Goal: Task Accomplishment & Management: Manage account settings

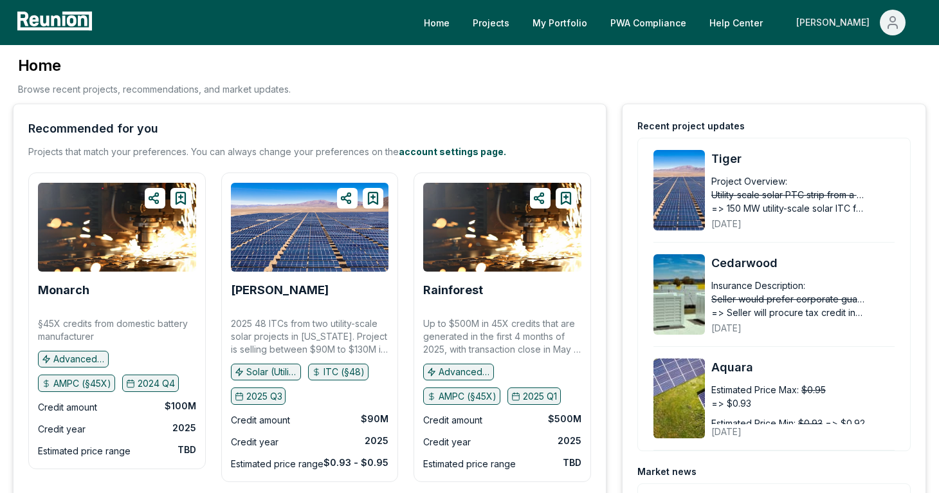
click at [889, 28] on icon "Main" at bounding box center [893, 26] width 9 height 4
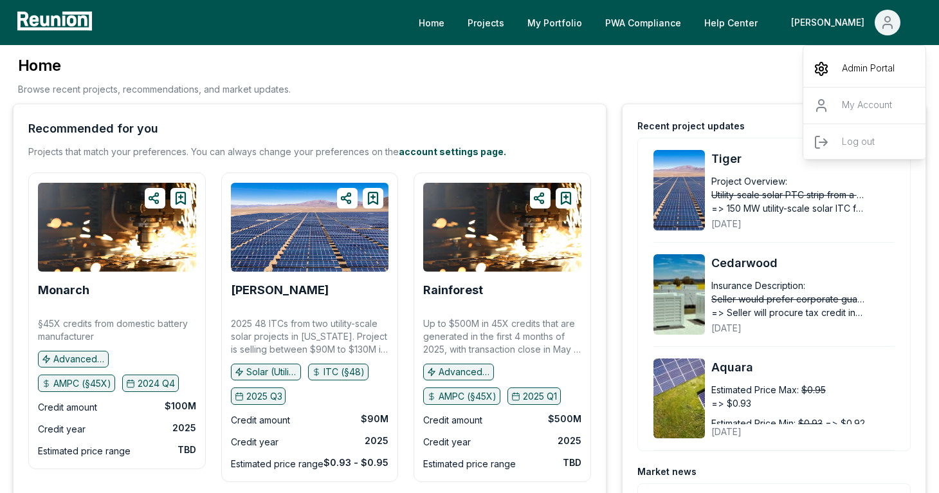
click at [840, 62] on div "Admin Portal" at bounding box center [866, 69] width 124 height 36
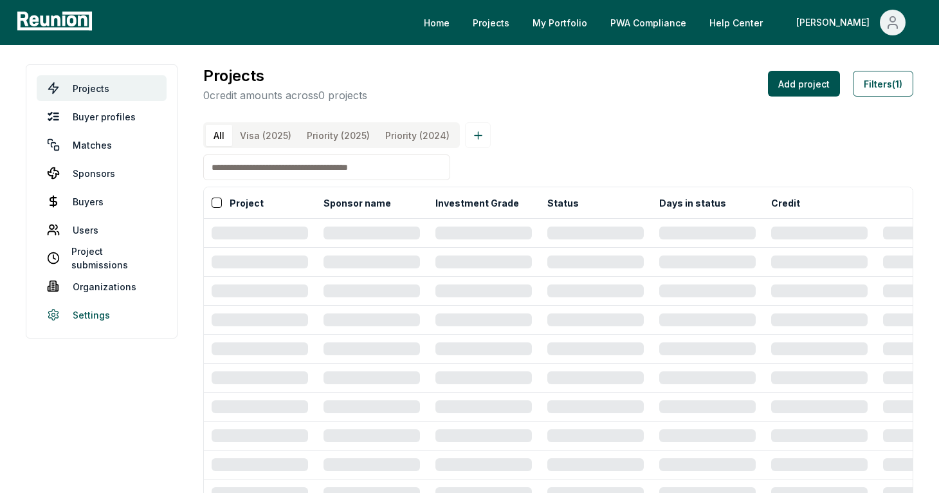
click at [95, 316] on link "Settings" at bounding box center [102, 315] width 130 height 26
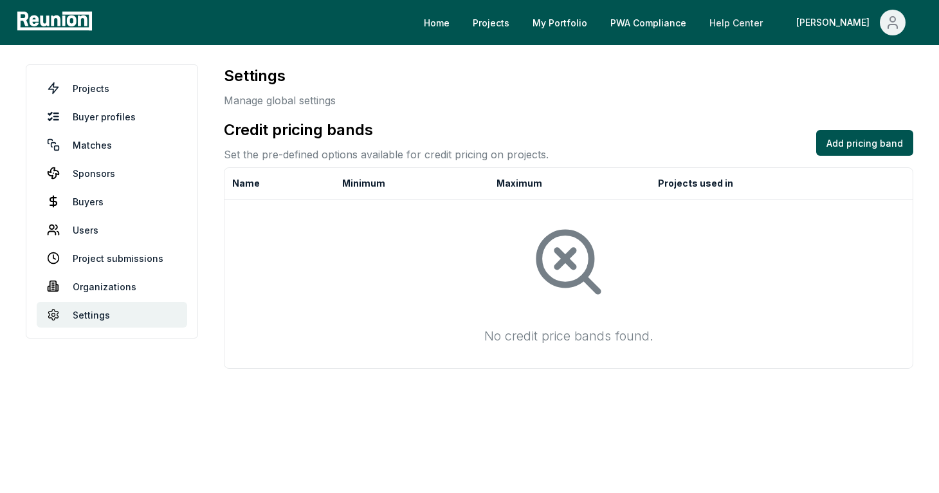
click at [773, 26] on link "Help Center" at bounding box center [736, 23] width 74 height 26
click at [889, 26] on icon "Main" at bounding box center [892, 22] width 15 height 15
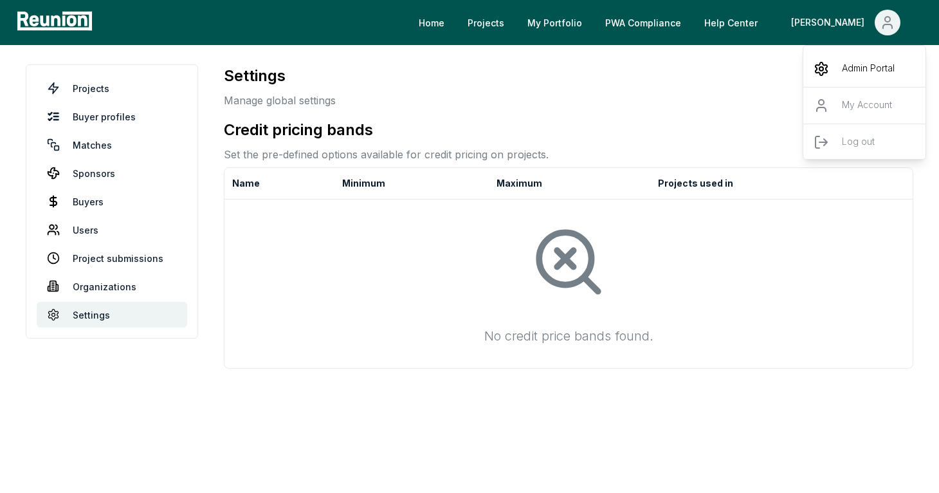
click at [896, 70] on div "Admin Portal" at bounding box center [866, 69] width 124 height 36
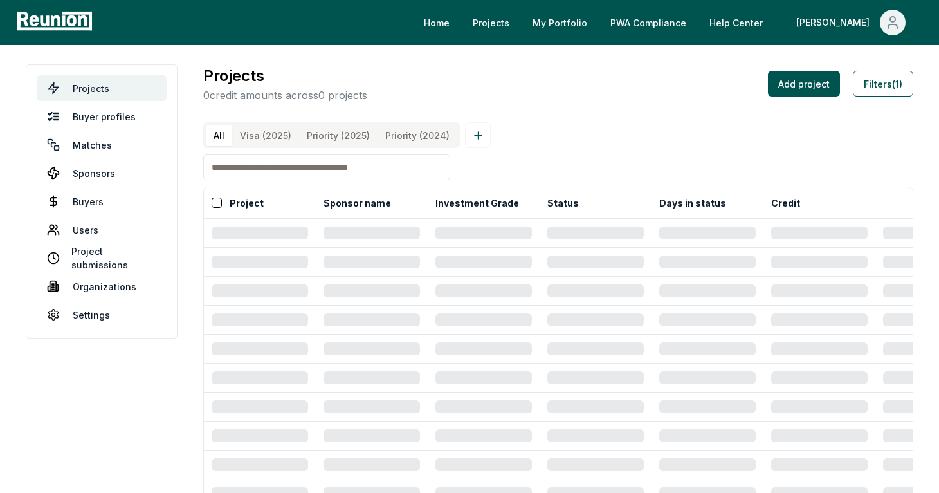
click at [354, 129] on \(2025\) "Priority (2025)" at bounding box center [338, 135] width 79 height 21
click at [337, 142] on \(2025\) "Priority (2025)" at bounding box center [338, 135] width 79 height 21
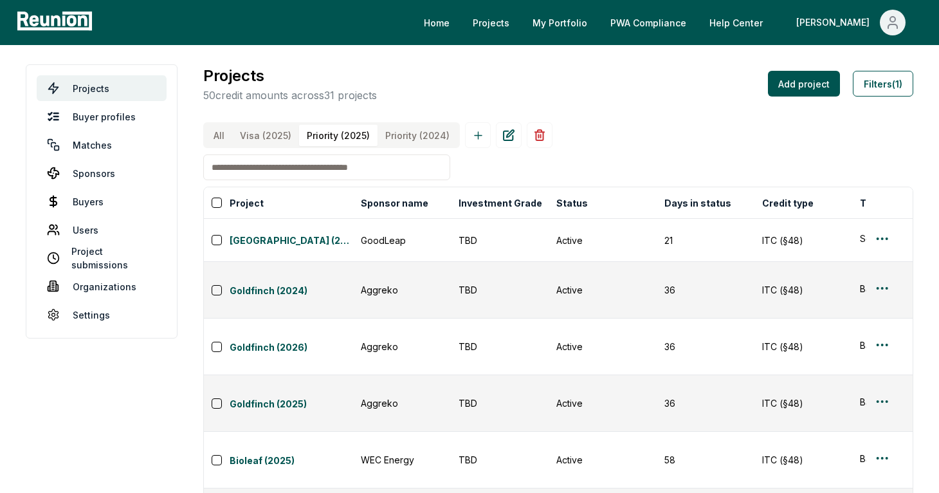
click at [266, 141] on \(2025\) "Visa (2025)" at bounding box center [265, 135] width 67 height 21
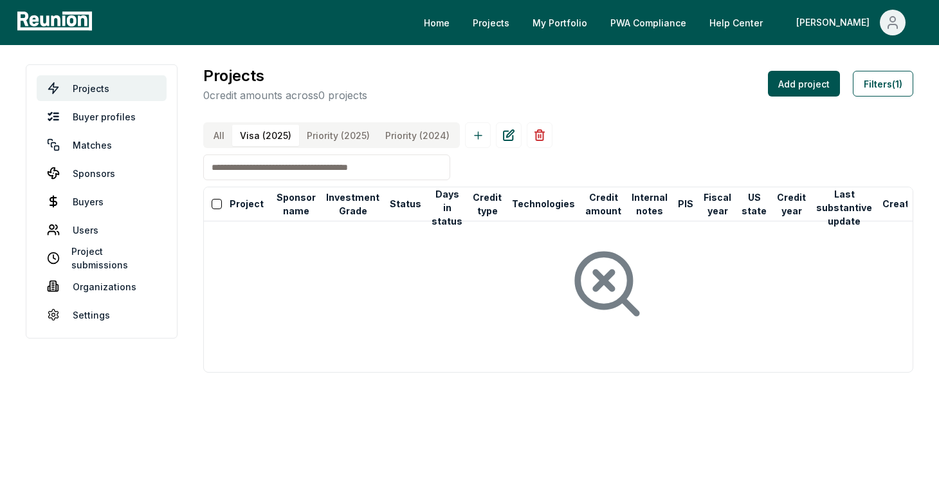
click at [405, 137] on \(2024\) "Priority (2024)" at bounding box center [418, 135] width 80 height 21
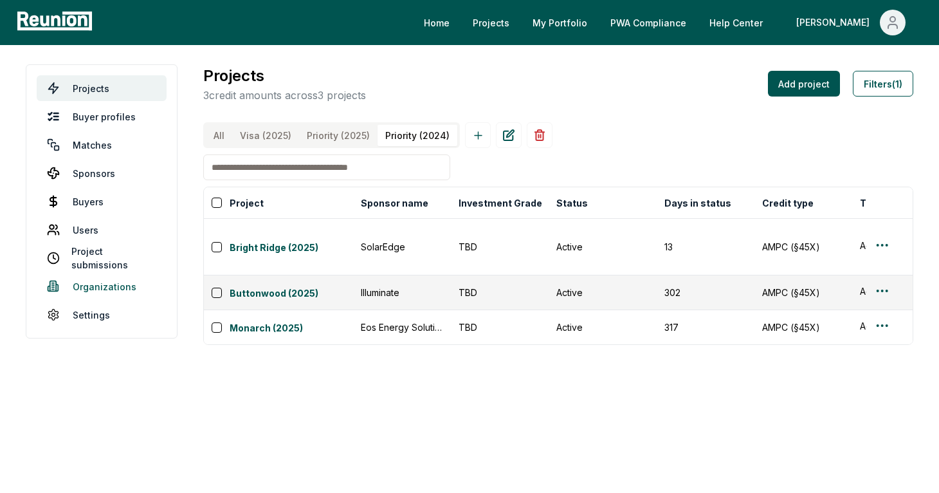
click at [121, 293] on link "Organizations" at bounding box center [102, 286] width 130 height 26
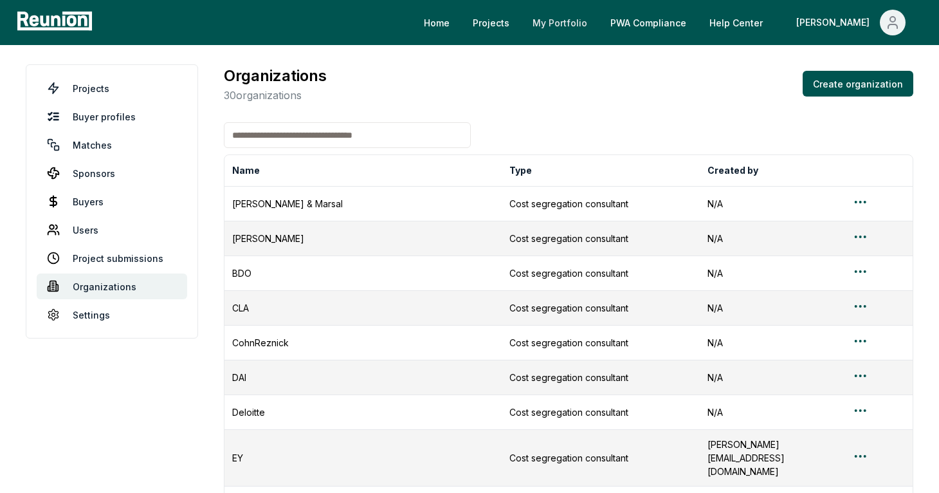
click at [598, 23] on link "My Portfolio" at bounding box center [559, 23] width 75 height 26
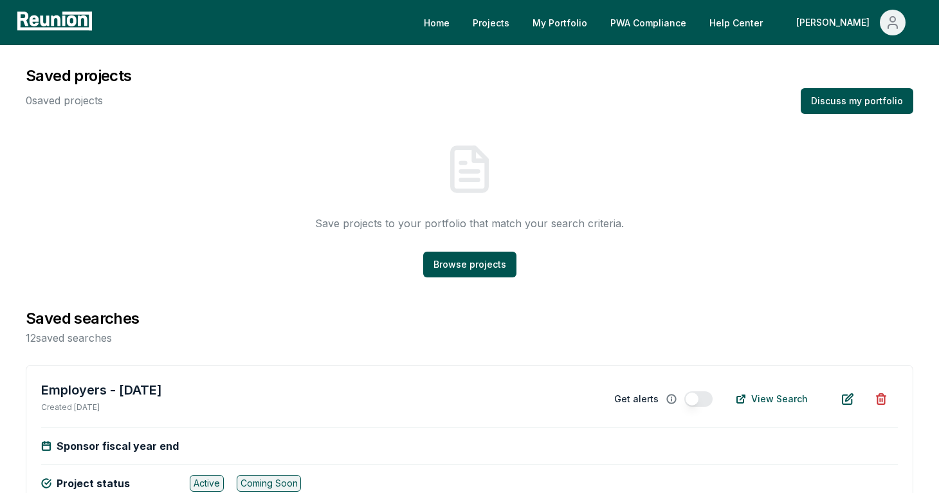
scroll to position [69, 0]
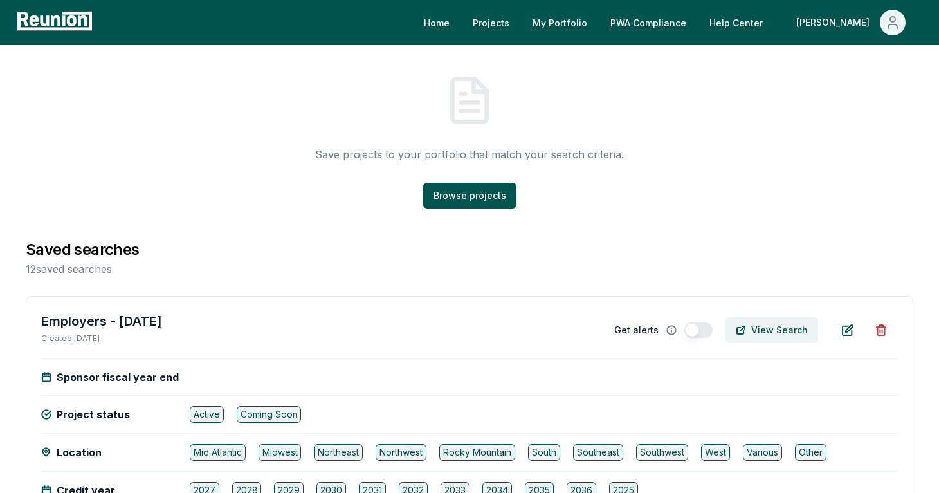
click at [784, 329] on button "View Search" at bounding box center [772, 330] width 93 height 26
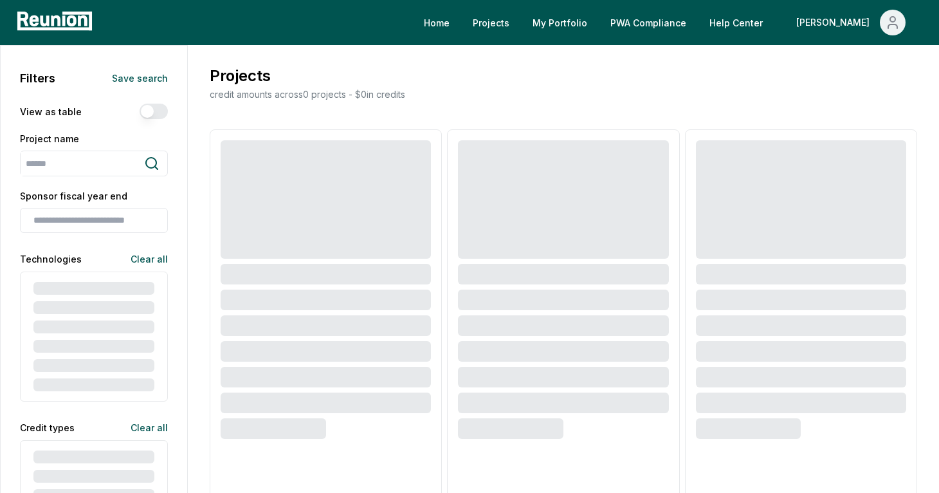
type input "**********"
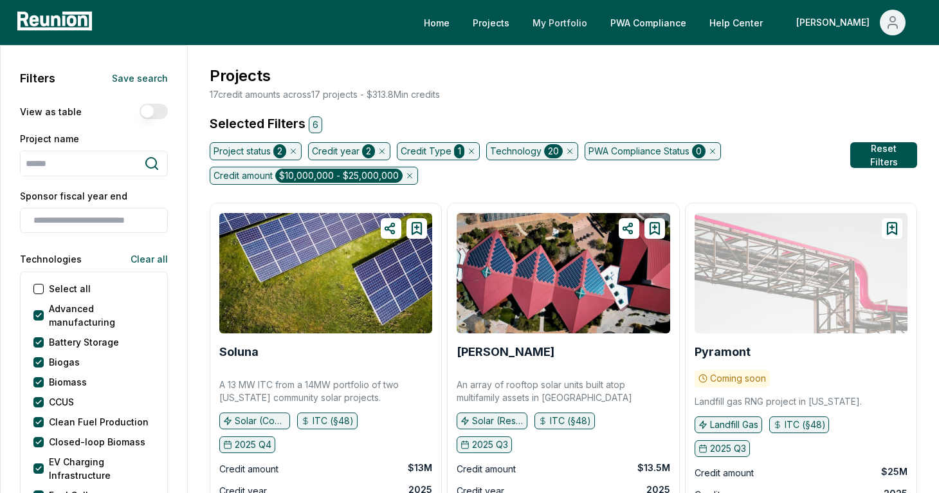
click at [598, 25] on link "My Portfolio" at bounding box center [559, 23] width 75 height 26
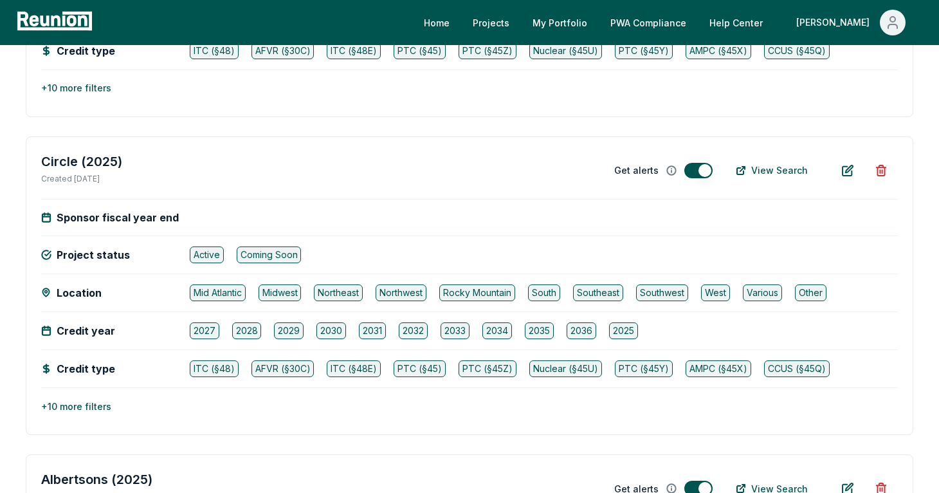
scroll to position [958, 0]
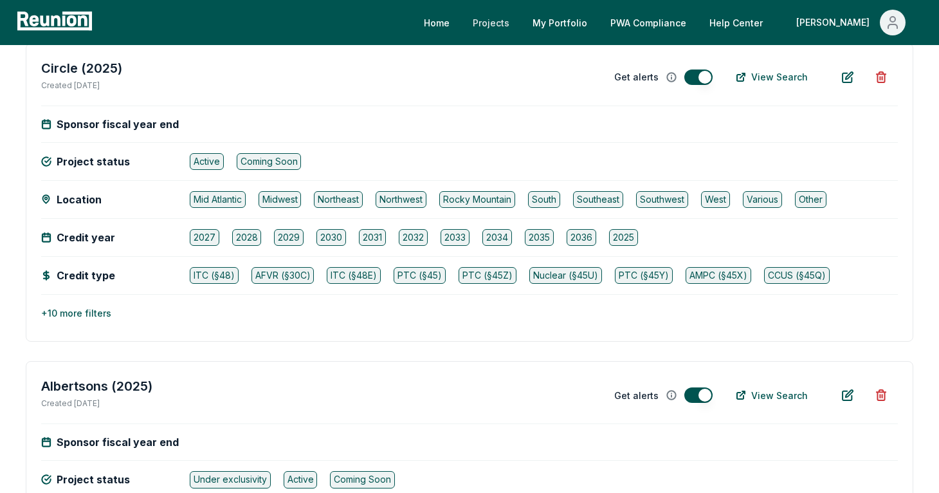
click at [520, 28] on link "Projects" at bounding box center [491, 23] width 57 height 26
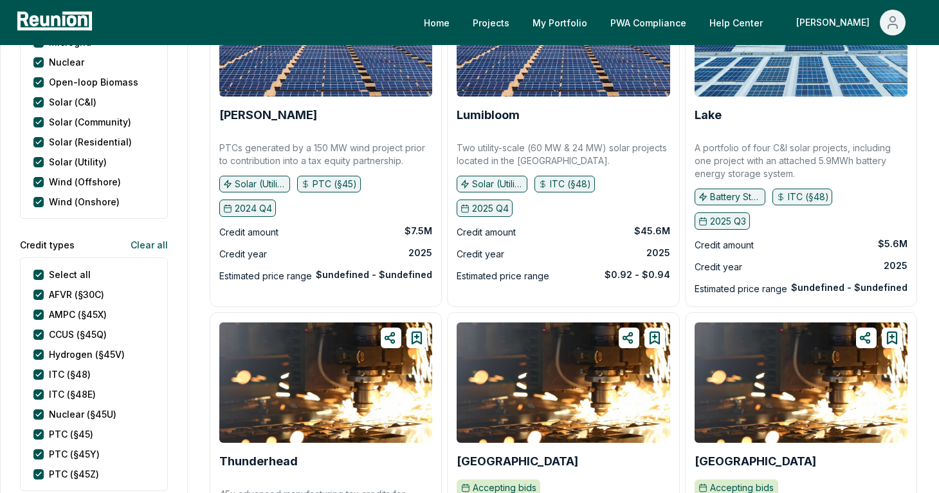
scroll to position [550, 0]
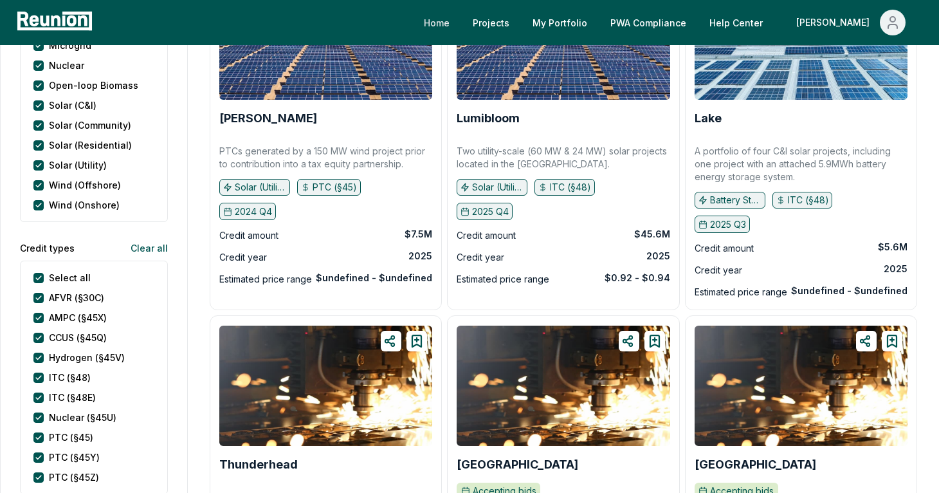
click at [460, 23] on link "Home" at bounding box center [437, 23] width 46 height 26
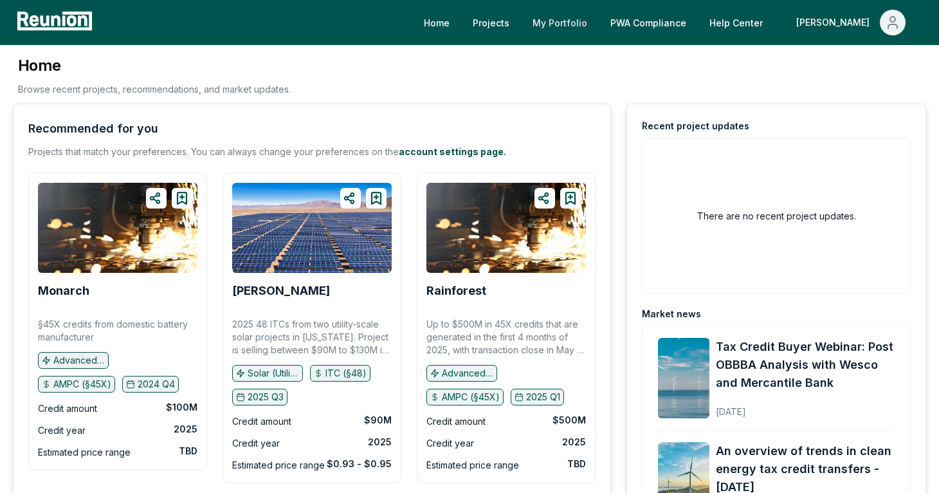
click at [598, 21] on link "My Portfolio" at bounding box center [559, 23] width 75 height 26
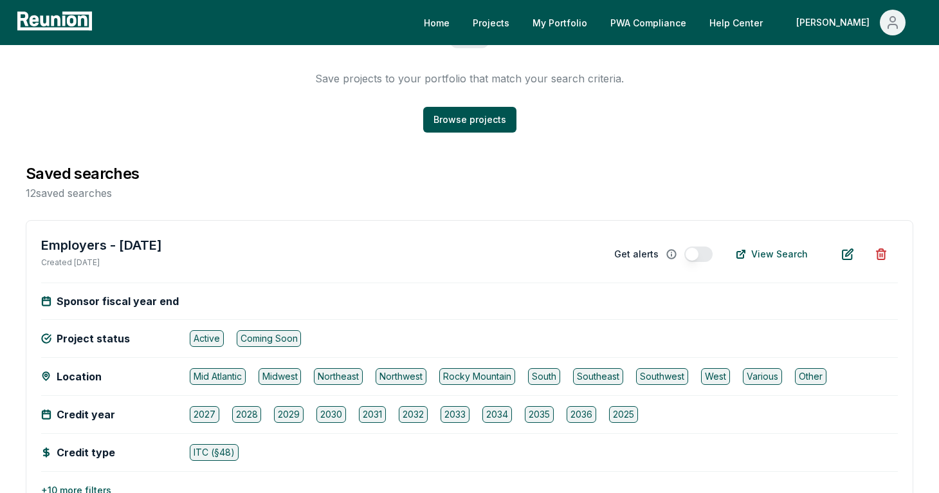
scroll to position [162, 0]
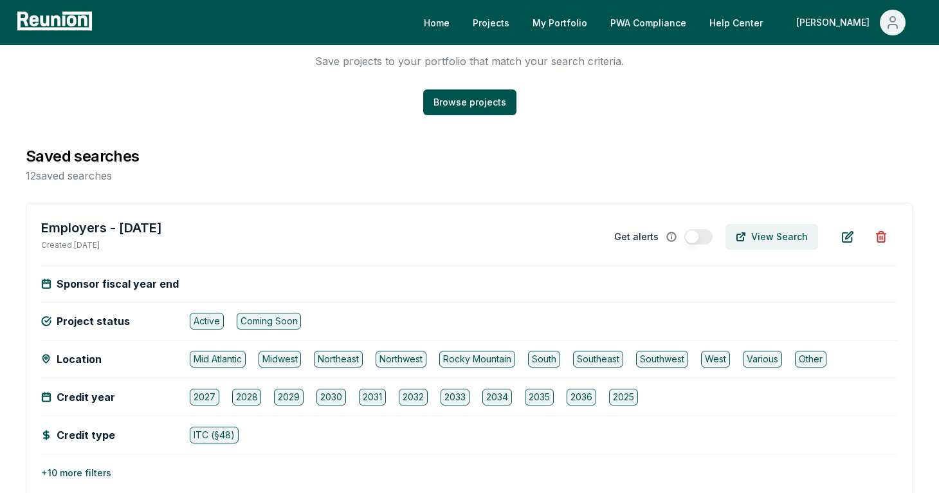
click at [742, 239] on icon at bounding box center [741, 237] width 10 height 10
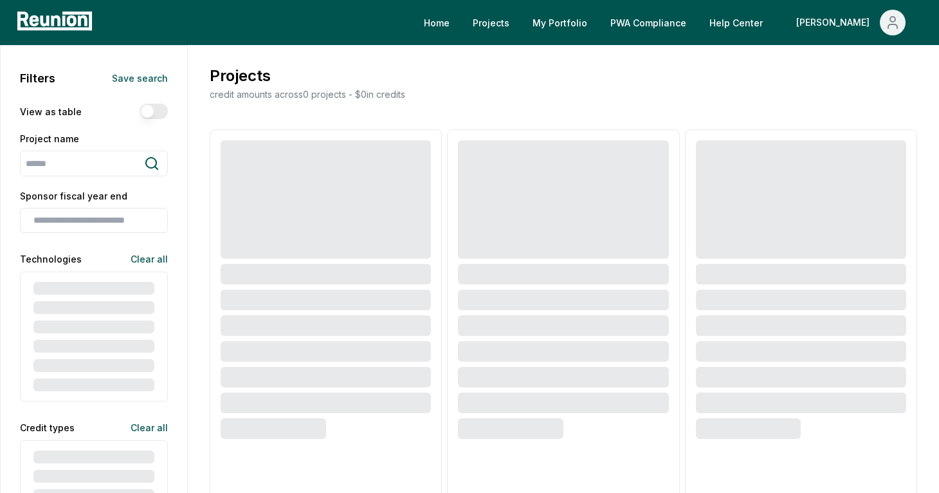
type input "**********"
click at [881, 18] on span "Main" at bounding box center [893, 23] width 26 height 26
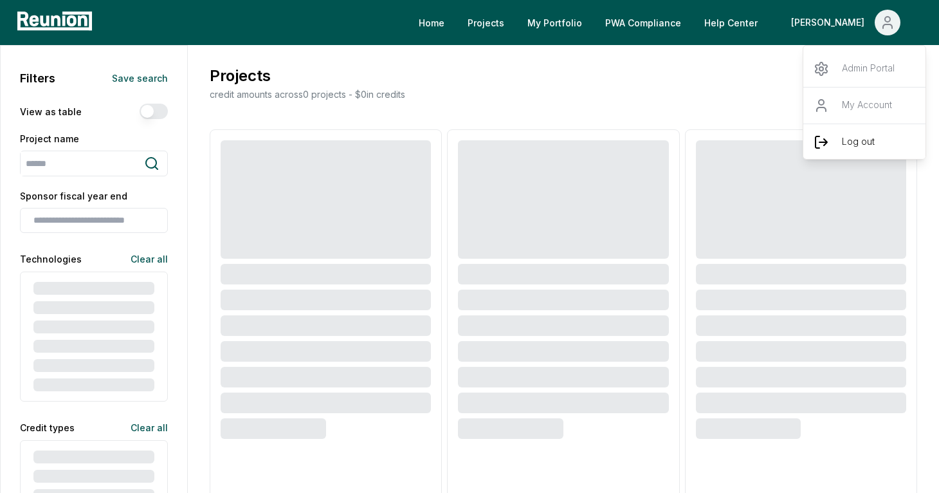
click at [848, 139] on p "Log out" at bounding box center [858, 141] width 33 height 15
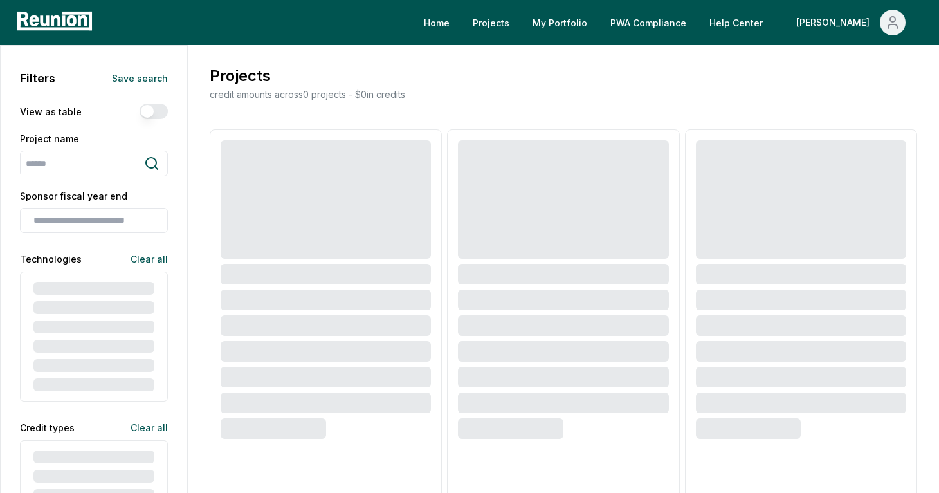
type input "**********"
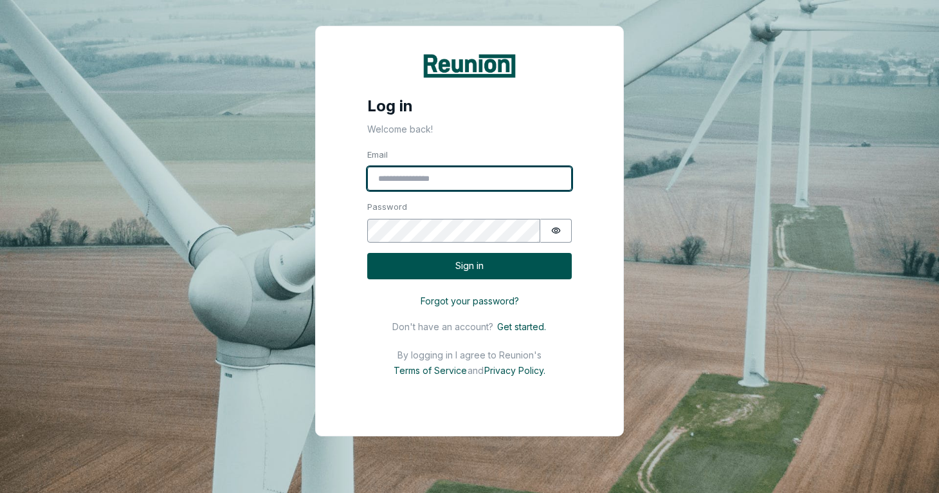
type input "**********"
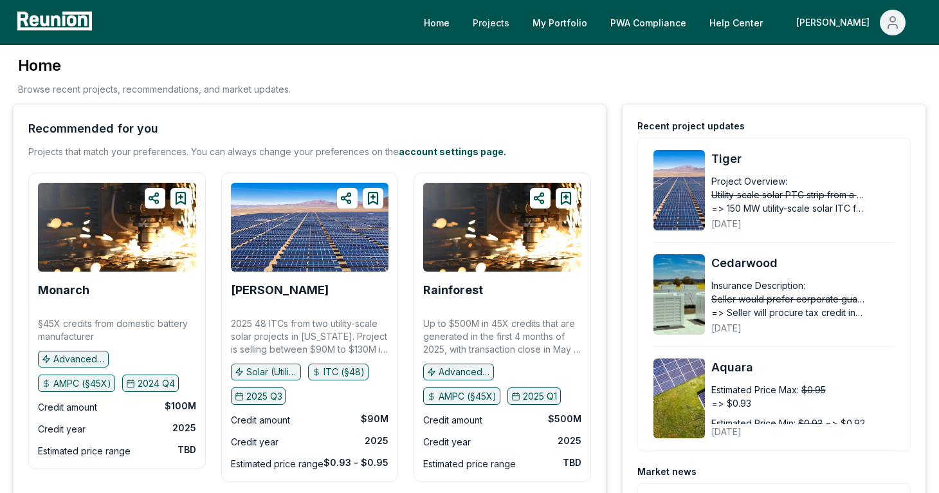
click at [520, 25] on link "Projects" at bounding box center [491, 23] width 57 height 26
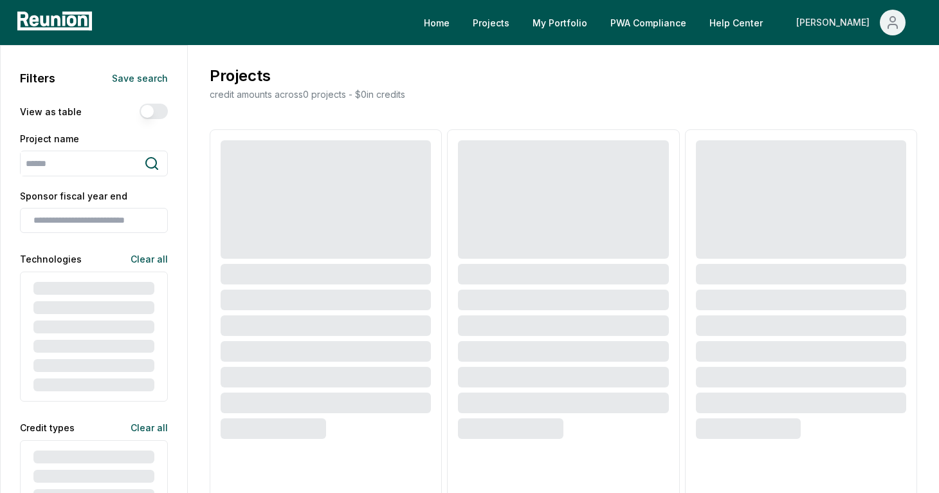
click at [896, 12] on span "Main" at bounding box center [893, 23] width 26 height 26
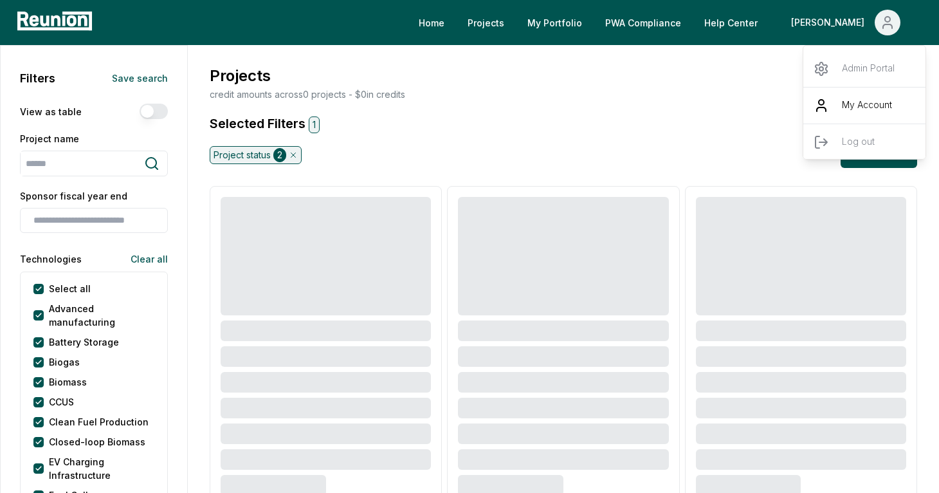
click at [848, 99] on p "My Account" at bounding box center [867, 105] width 50 height 15
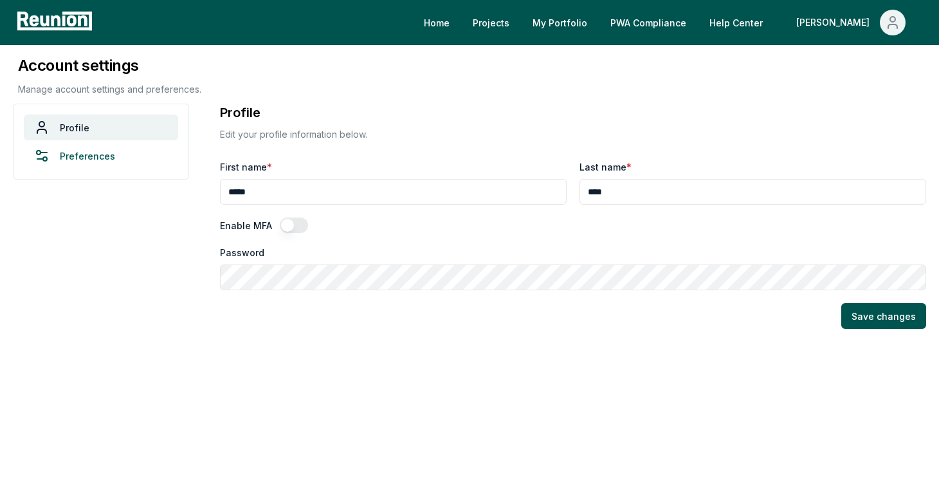
click at [104, 154] on link "Preferences" at bounding box center [101, 156] width 154 height 26
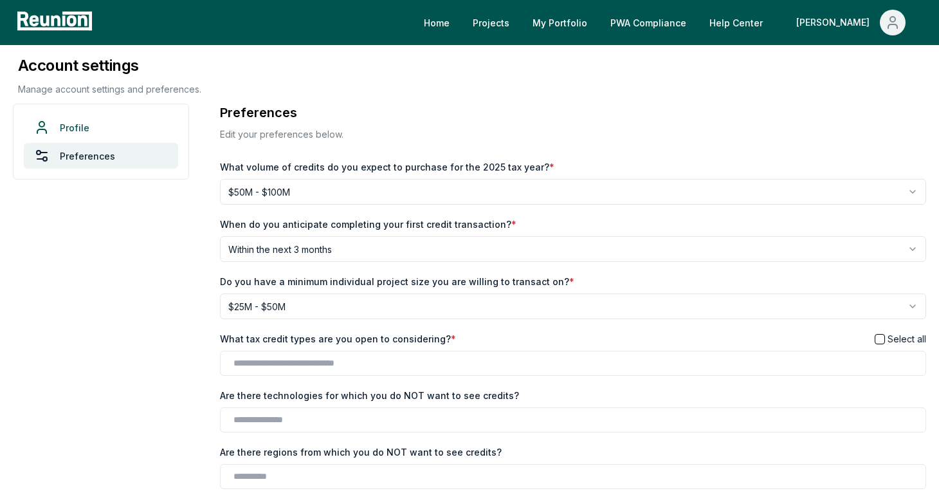
click at [92, 134] on link "Profile" at bounding box center [101, 128] width 154 height 26
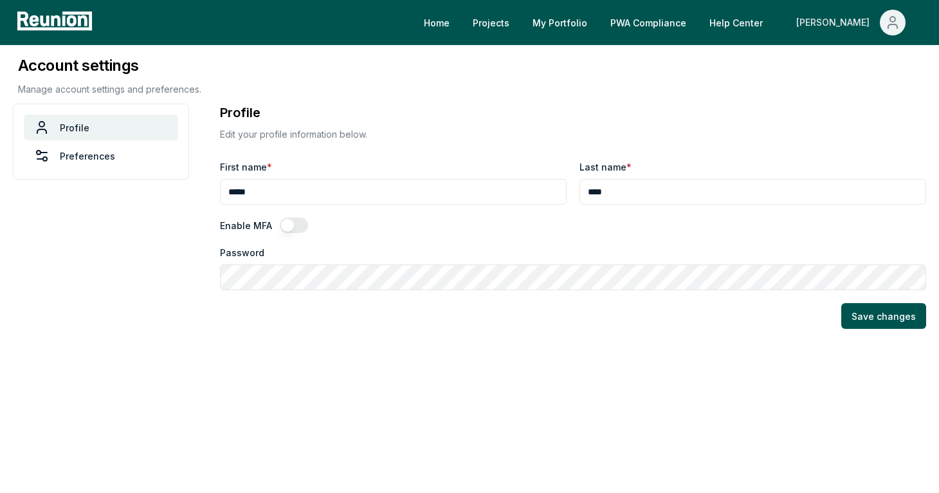
click at [850, 19] on div "[PERSON_NAME]" at bounding box center [836, 23] width 79 height 26
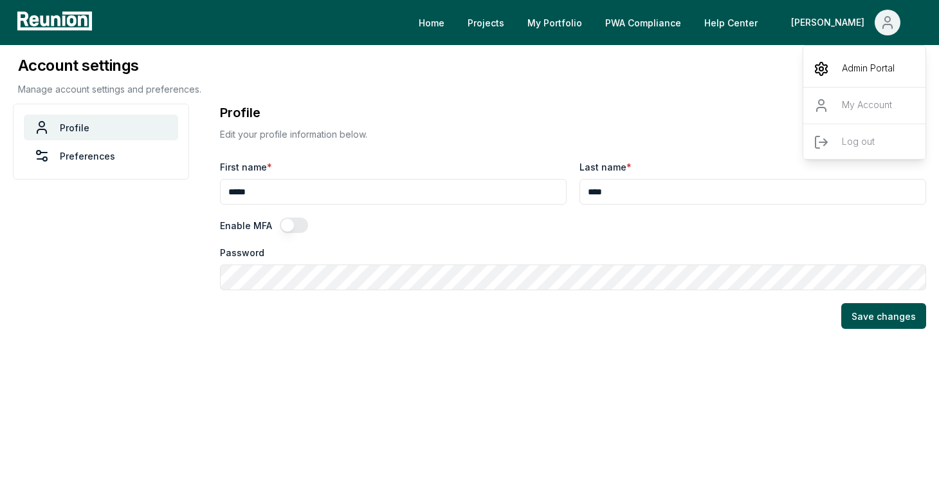
click at [849, 63] on p "Admin Portal" at bounding box center [868, 68] width 53 height 15
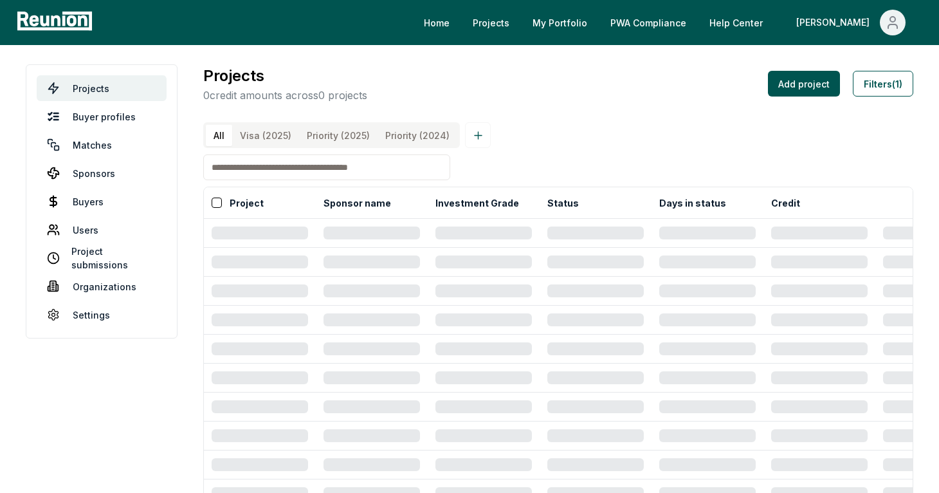
click at [261, 132] on \(2025\) "Visa (2025)" at bounding box center [265, 135] width 67 height 21
click at [315, 132] on \(2025\) "Priority (2025)" at bounding box center [338, 135] width 79 height 21
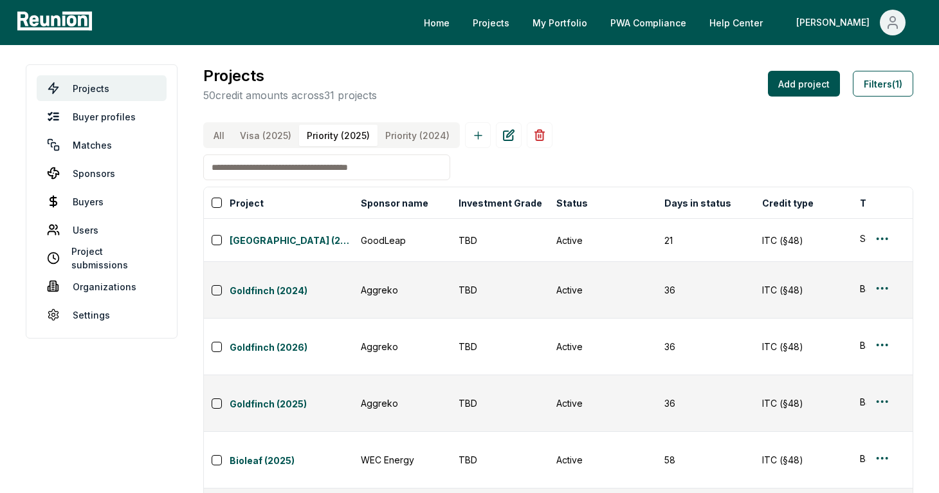
click at [410, 133] on \(2024\) "Priority (2024)" at bounding box center [418, 135] width 80 height 21
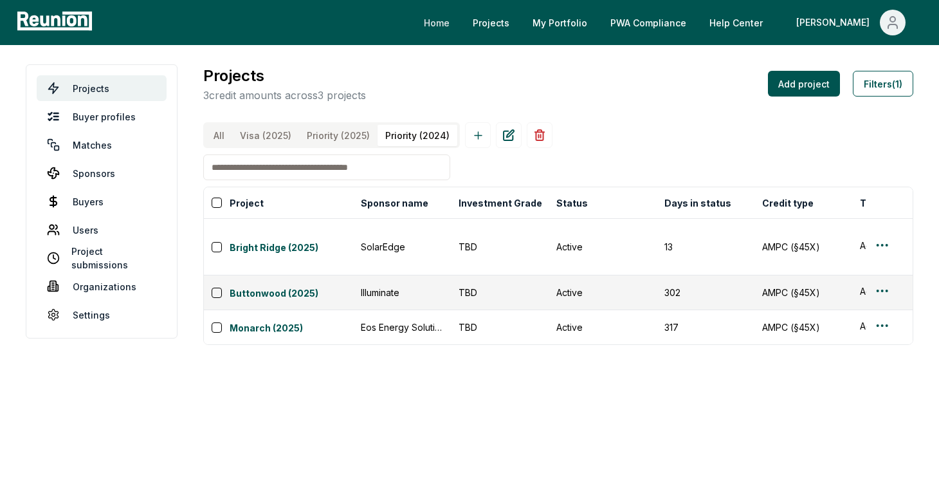
click at [460, 23] on link "Home" at bounding box center [437, 23] width 46 height 26
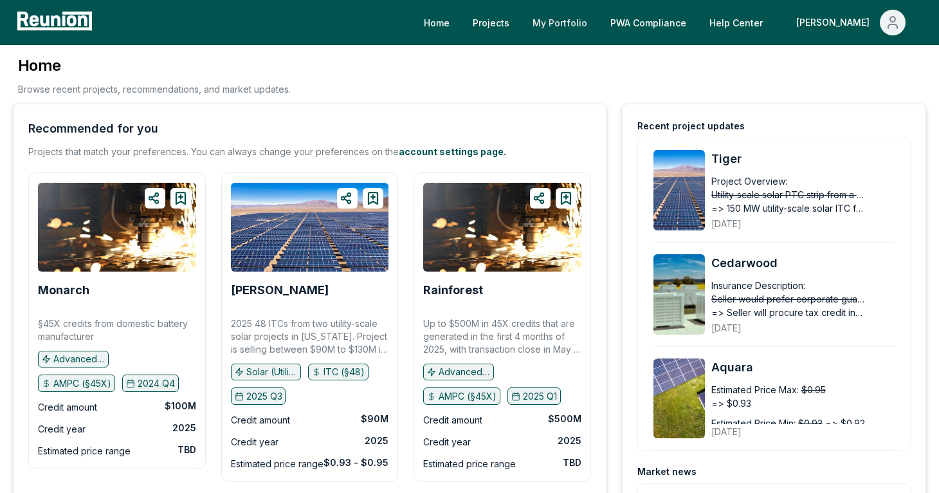
click at [598, 24] on link "My Portfolio" at bounding box center [559, 23] width 75 height 26
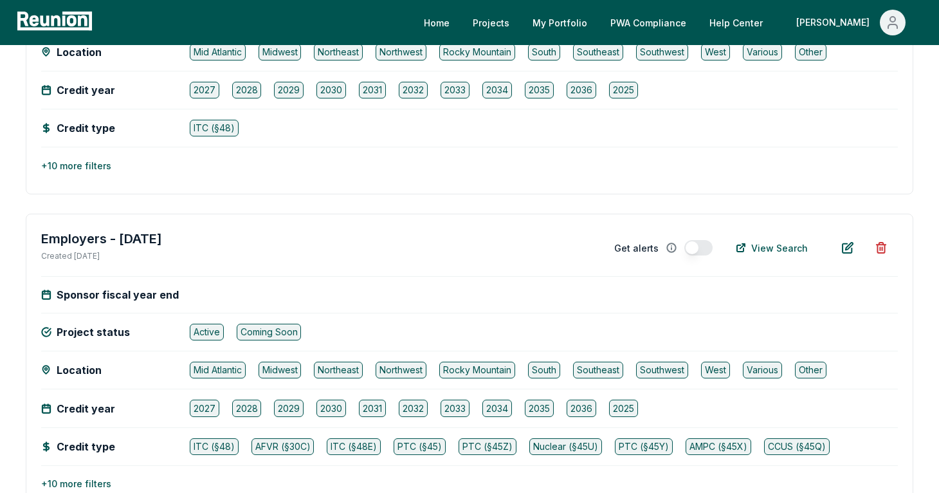
scroll to position [692, 0]
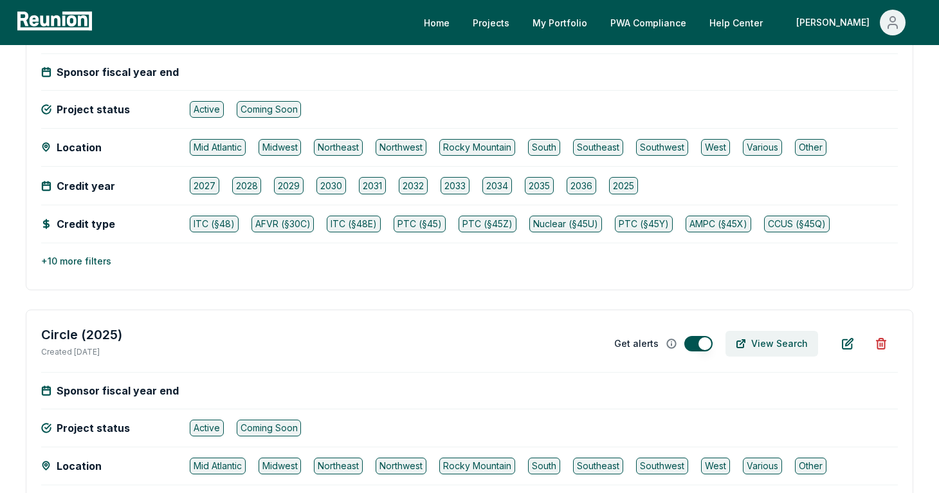
click at [759, 344] on button "View Search" at bounding box center [772, 344] width 93 height 26
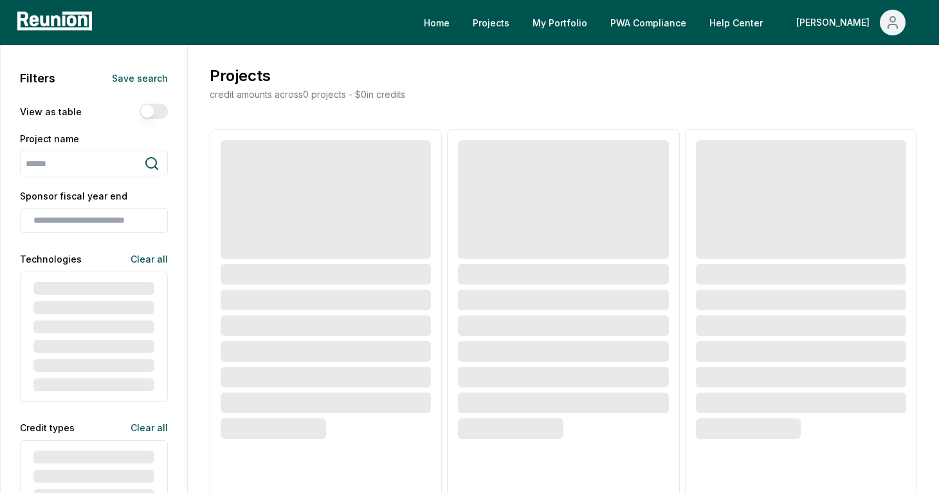
type input "**********"
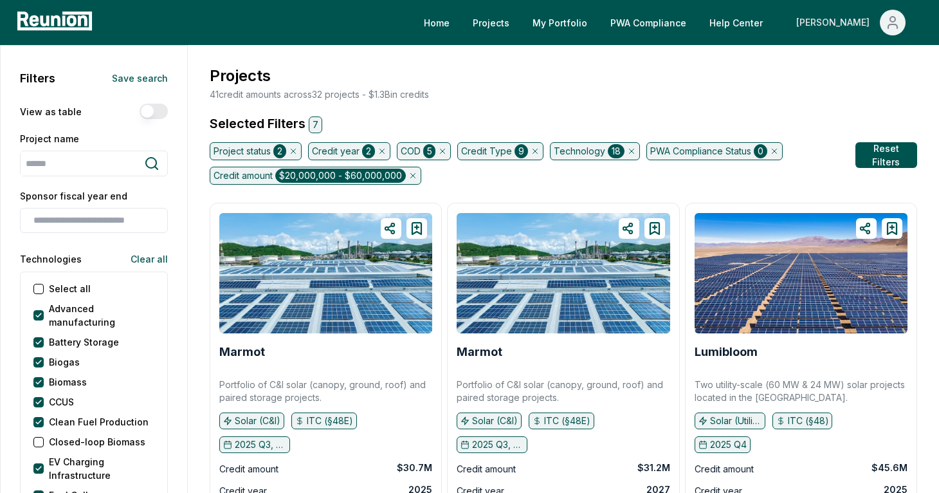
click at [891, 19] on icon "Main" at bounding box center [893, 19] width 5 height 5
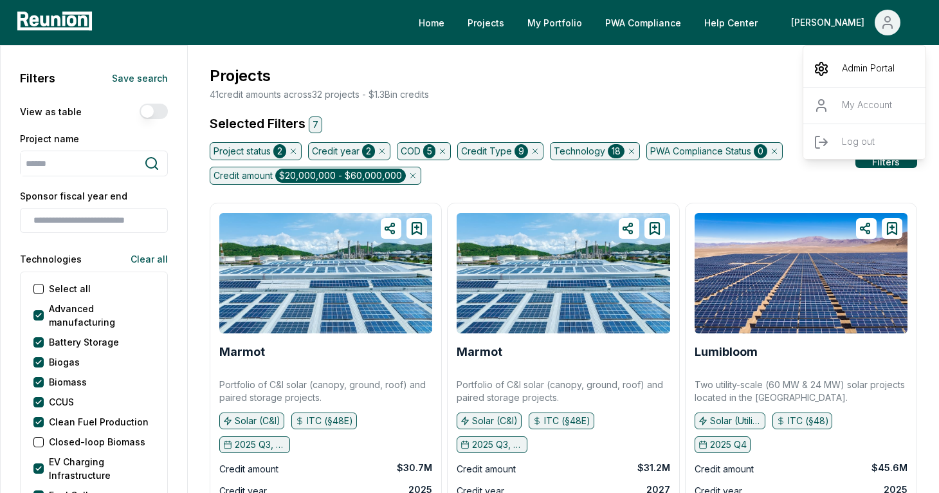
click at [876, 57] on div "Admin Portal" at bounding box center [866, 69] width 124 height 36
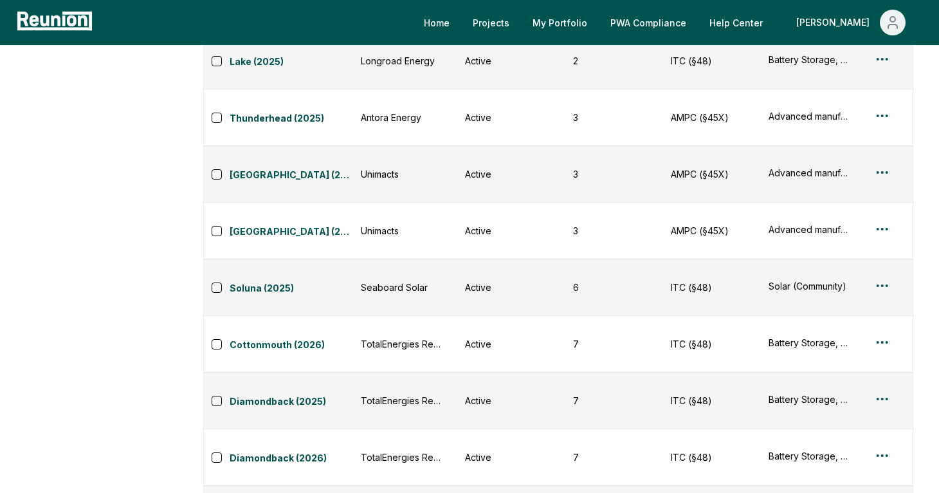
scroll to position [0, 89]
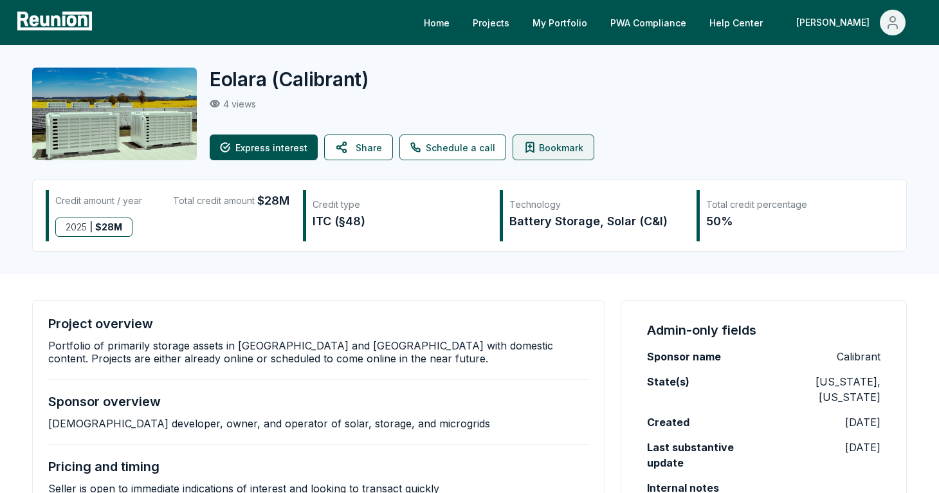
click at [526, 147] on icon at bounding box center [530, 148] width 8 height 10
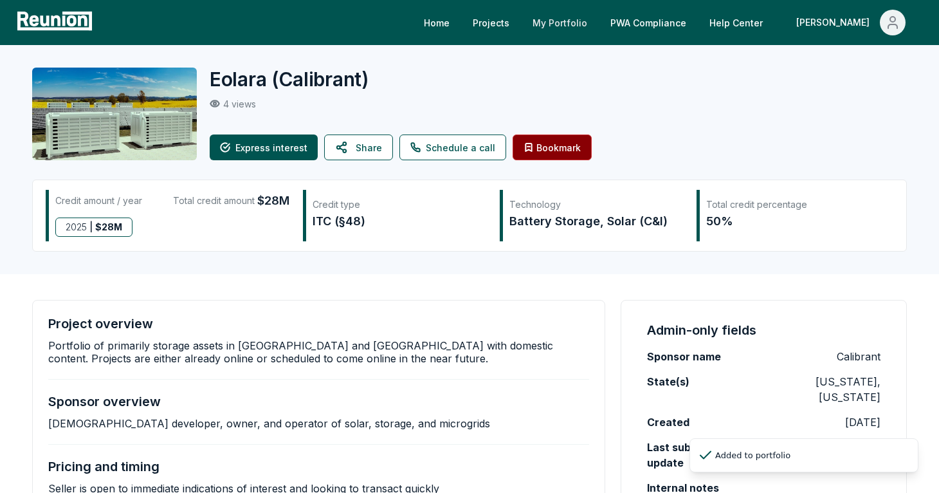
click at [598, 13] on link "My Portfolio" at bounding box center [559, 23] width 75 height 26
click at [598, 17] on link "My Portfolio" at bounding box center [559, 23] width 75 height 26
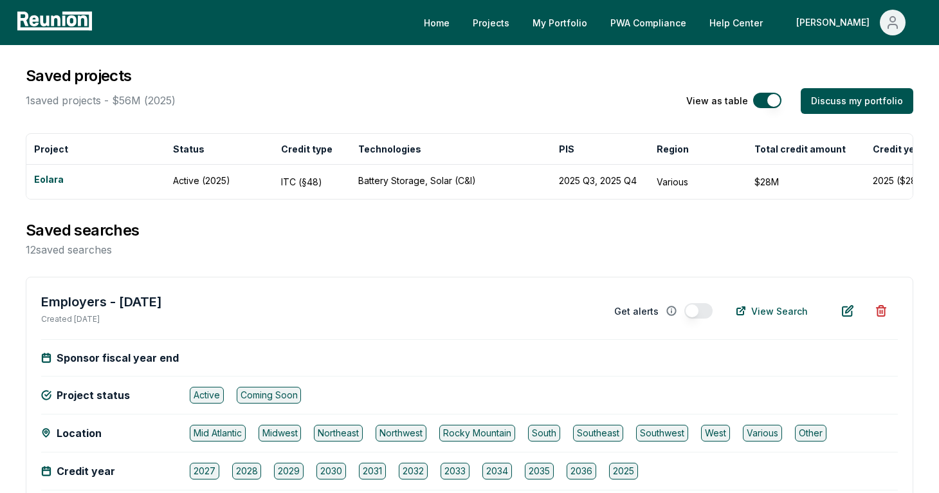
click at [763, 100] on button "button" at bounding box center [768, 100] width 28 height 15
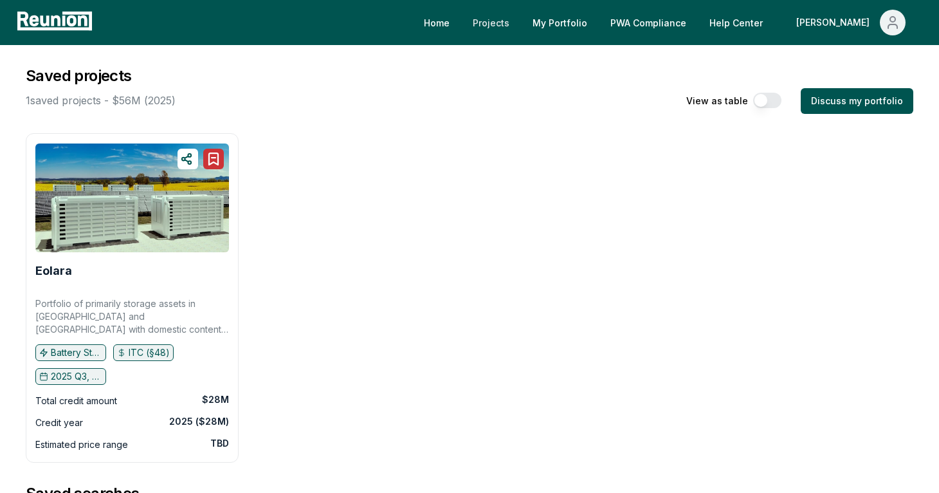
click at [520, 20] on link "Projects" at bounding box center [491, 23] width 57 height 26
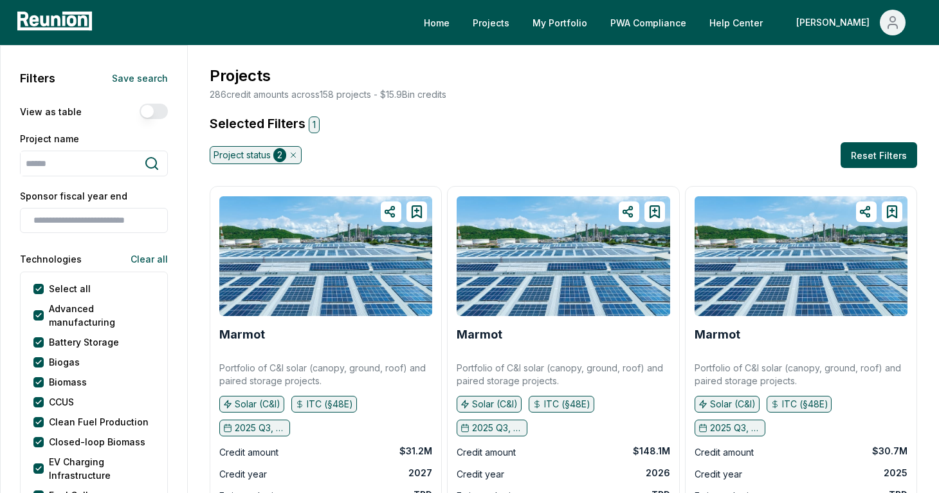
scroll to position [382, 0]
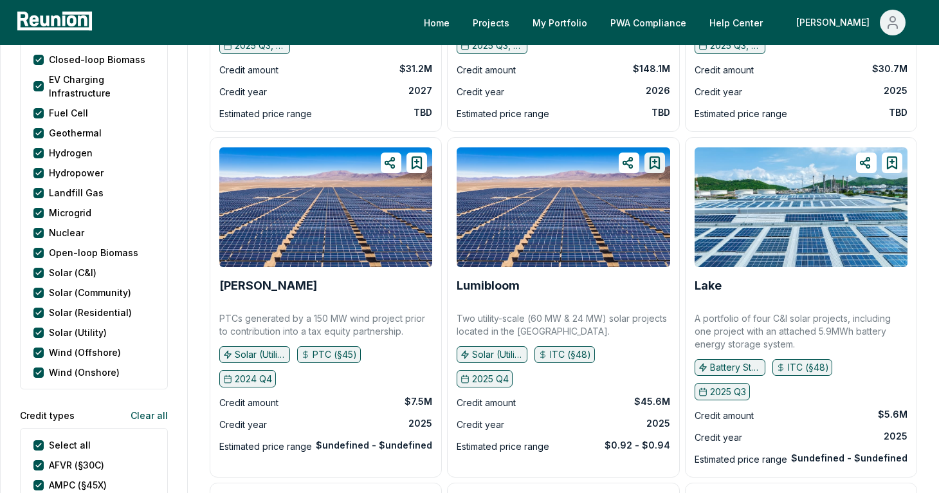
click at [654, 160] on icon at bounding box center [655, 163] width 9 height 12
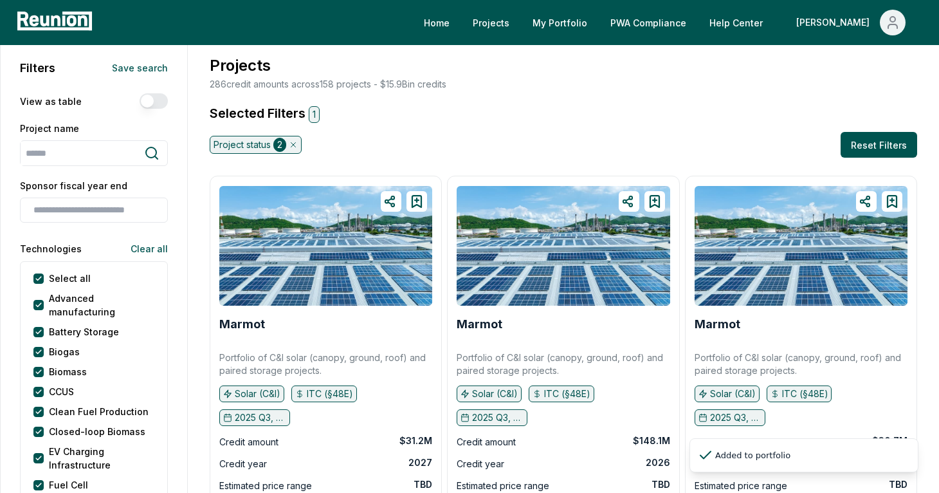
scroll to position [0, 0]
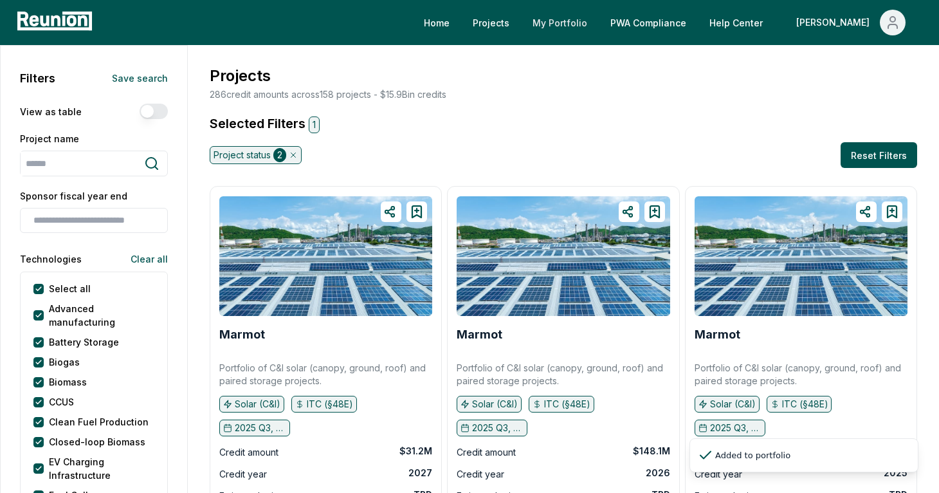
click at [598, 21] on link "My Portfolio" at bounding box center [559, 23] width 75 height 26
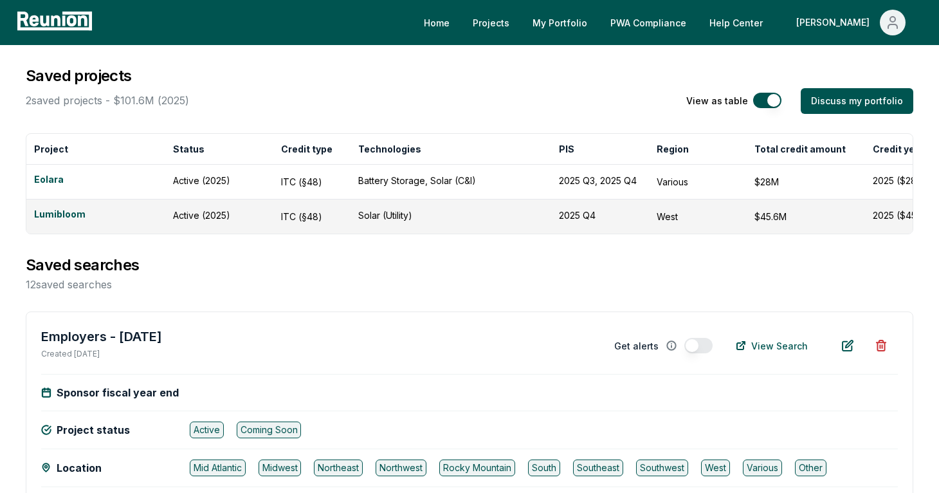
click at [768, 97] on button "button" at bounding box center [768, 100] width 28 height 15
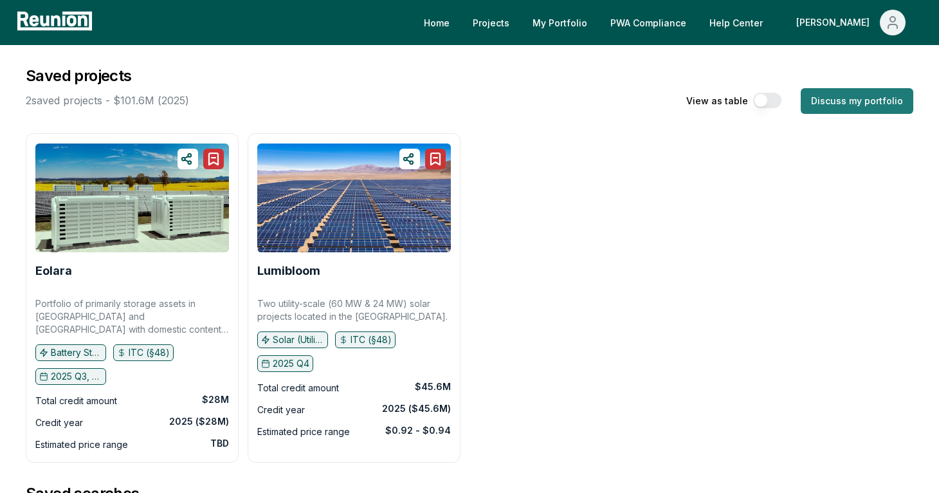
click at [823, 95] on link "Discuss my portfolio" at bounding box center [857, 101] width 113 height 26
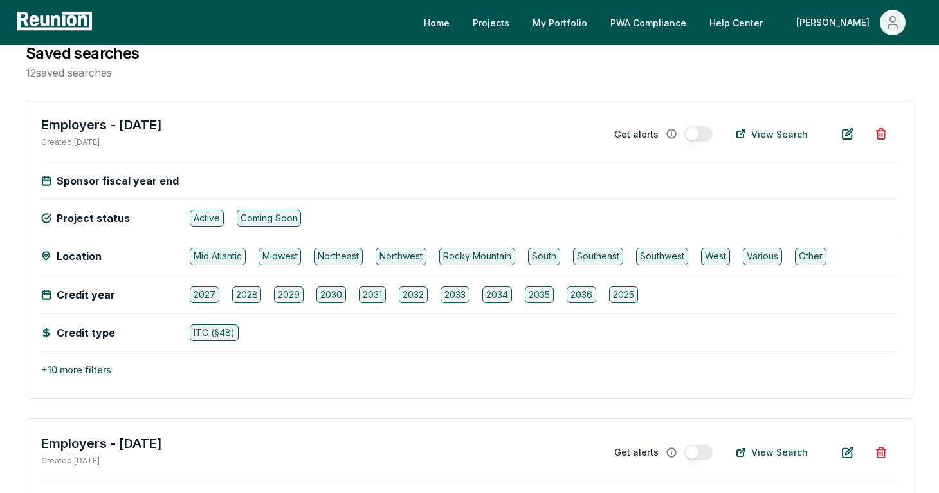
scroll to position [441, 0]
click at [880, 138] on icon at bounding box center [881, 133] width 9 height 10
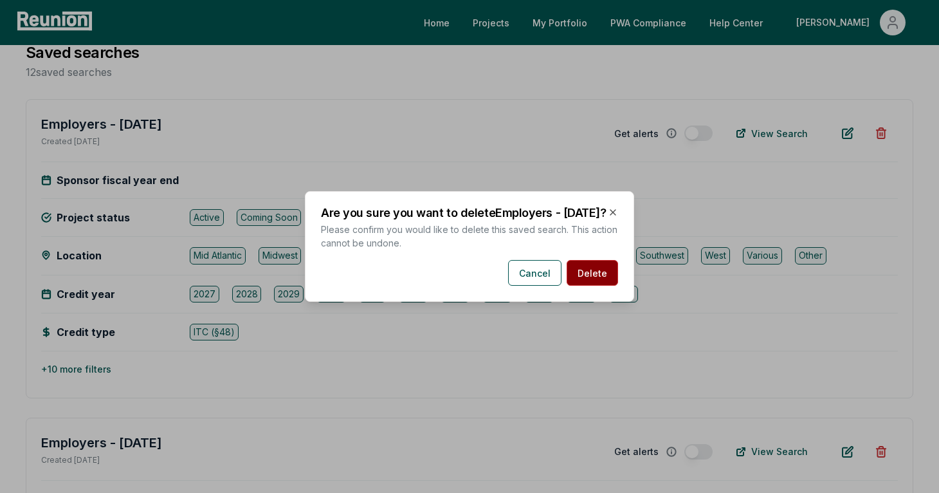
click at [601, 282] on button "Delete" at bounding box center [592, 273] width 51 height 26
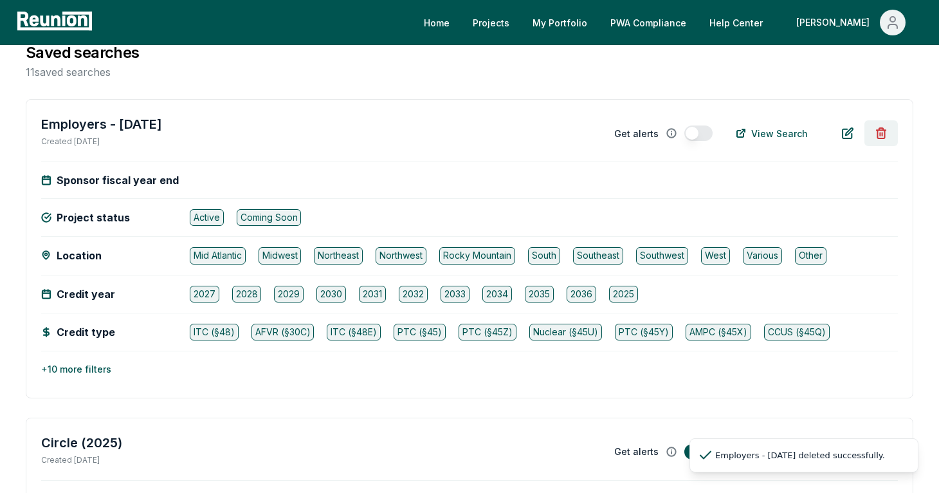
click at [880, 128] on icon at bounding box center [881, 133] width 9 height 10
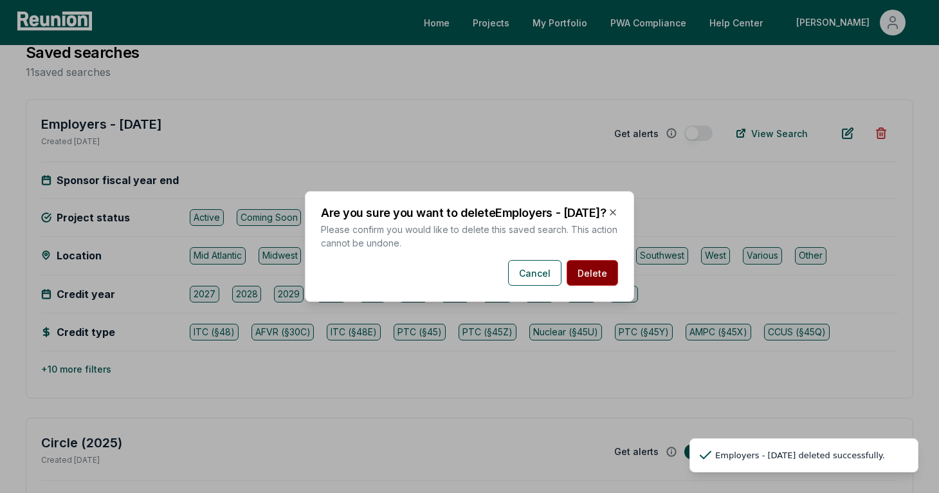
click at [599, 286] on button "Delete" at bounding box center [592, 273] width 51 height 26
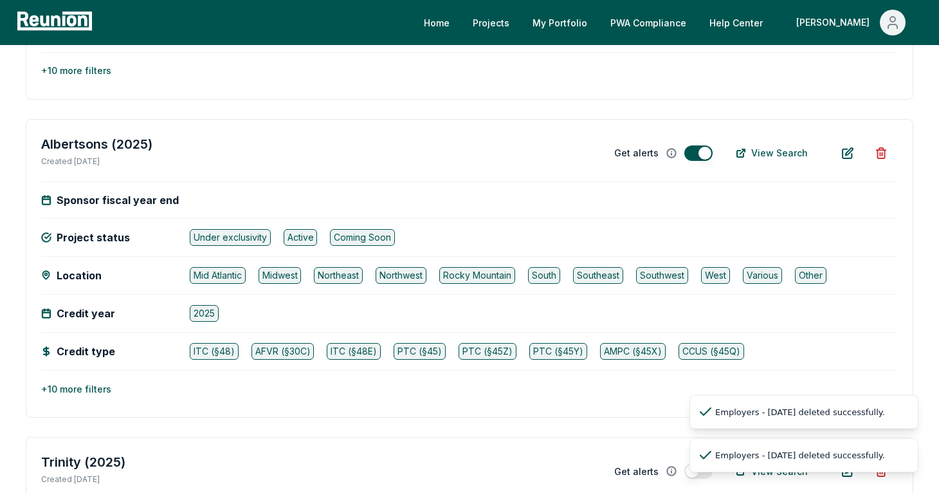
scroll to position [914, 0]
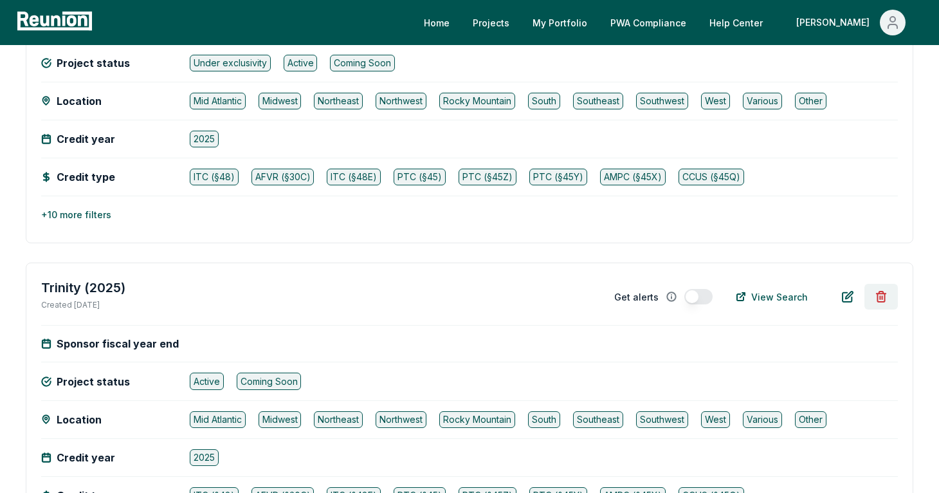
click at [871, 284] on button at bounding box center [881, 297] width 33 height 26
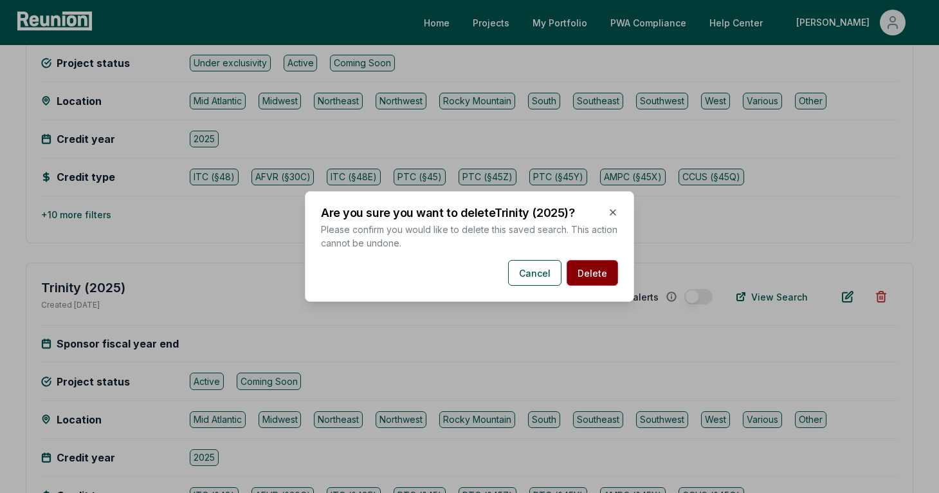
click at [614, 272] on button "Delete" at bounding box center [592, 273] width 51 height 26
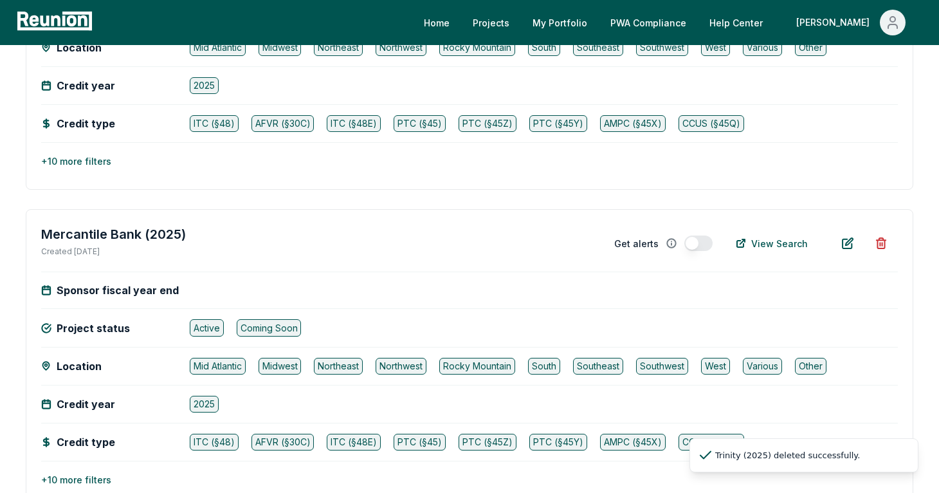
scroll to position [1149, 0]
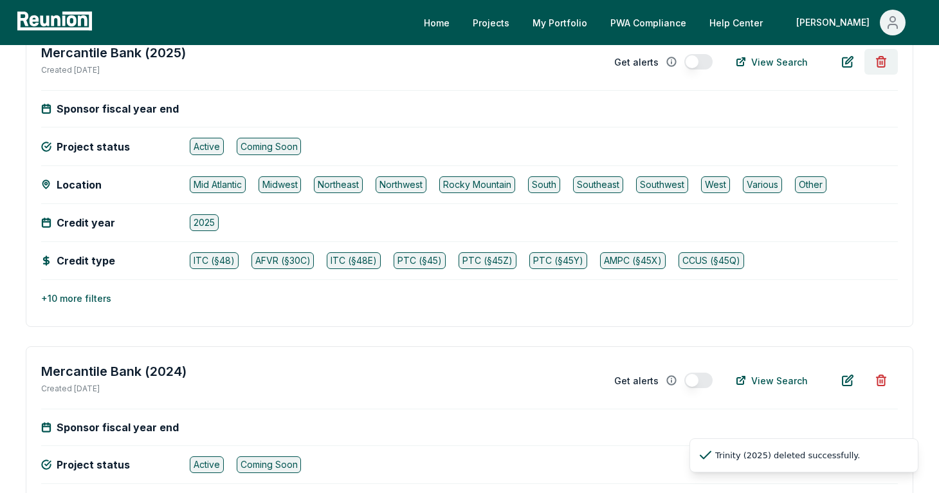
click at [882, 55] on button at bounding box center [881, 62] width 33 height 26
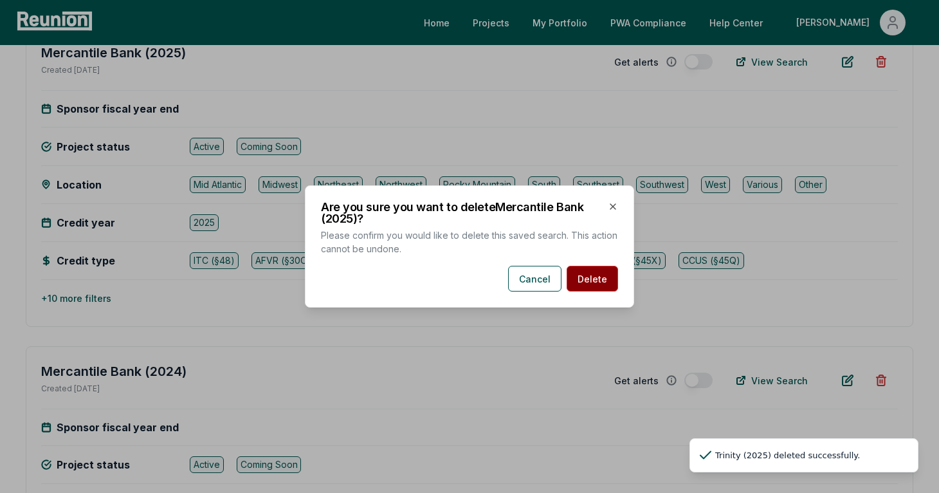
click at [602, 284] on button "Delete" at bounding box center [592, 279] width 51 height 26
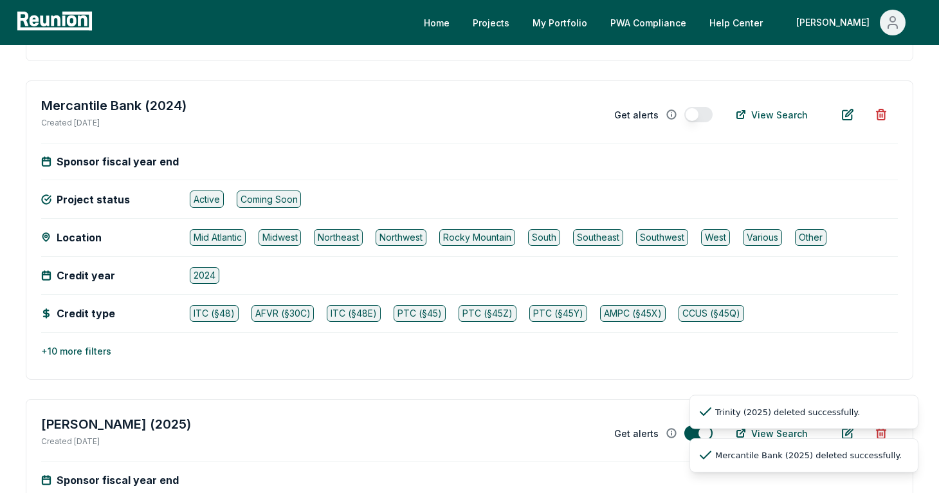
scroll to position [1081, 0]
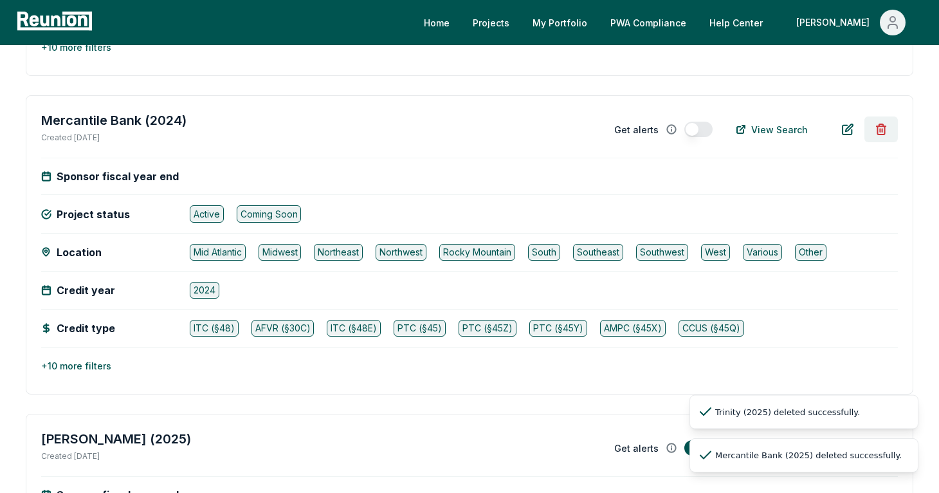
click at [882, 129] on icon at bounding box center [881, 129] width 13 height 13
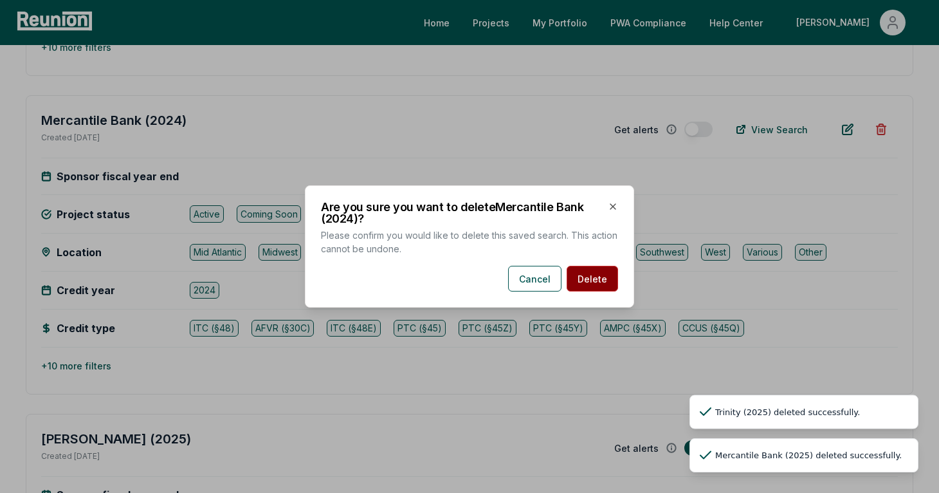
click at [613, 286] on button "Delete" at bounding box center [592, 279] width 51 height 26
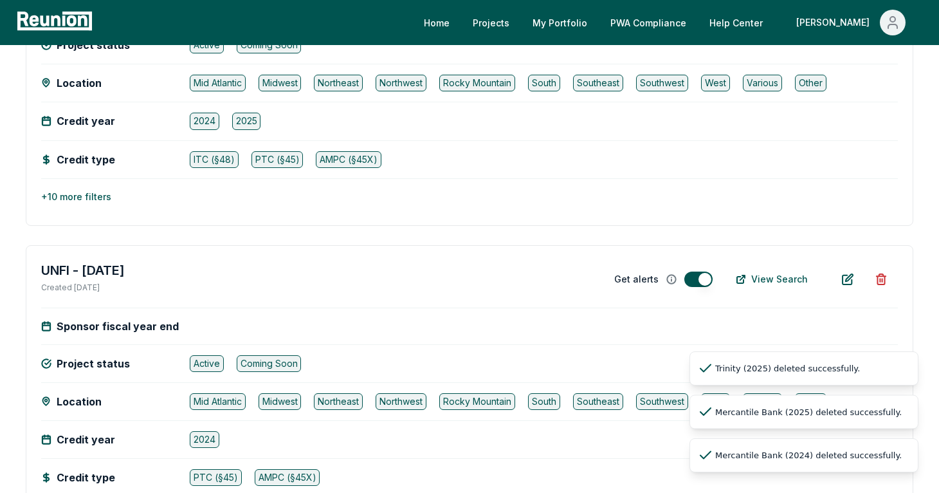
scroll to position [1442, 0]
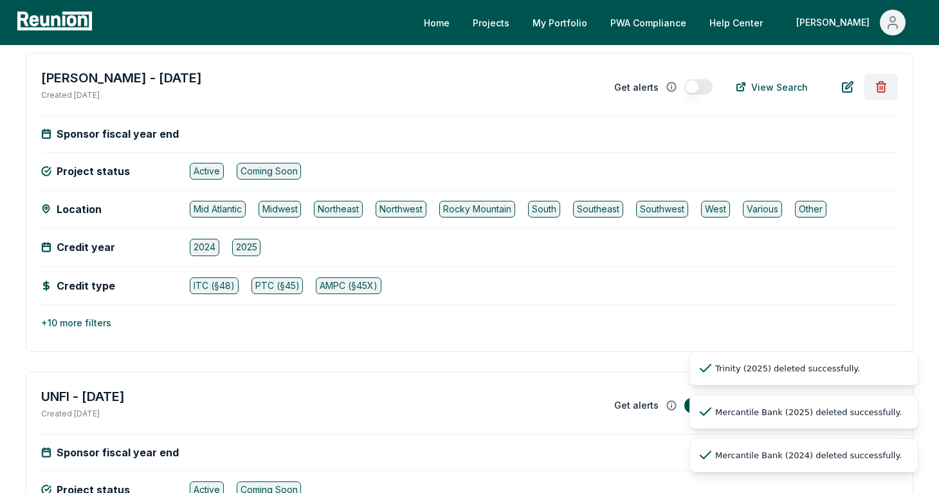
click at [889, 91] on button at bounding box center [881, 87] width 33 height 26
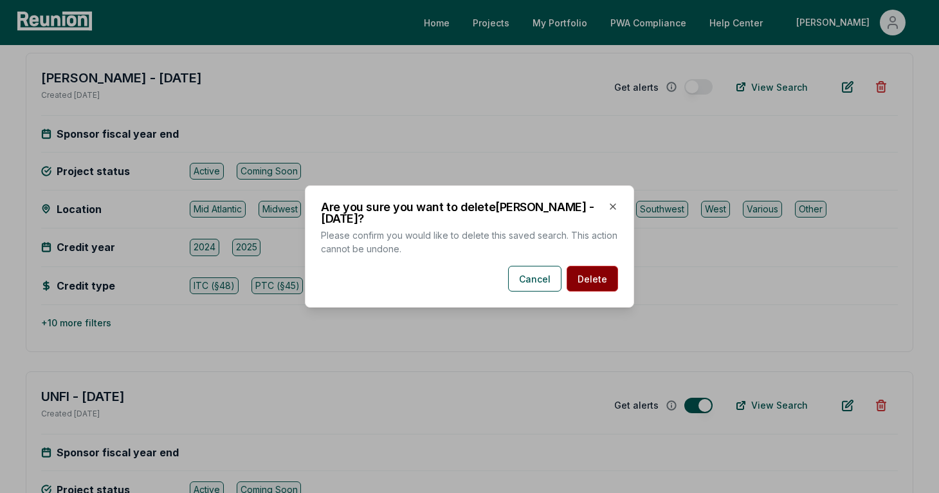
click at [598, 277] on button "Delete" at bounding box center [592, 279] width 51 height 26
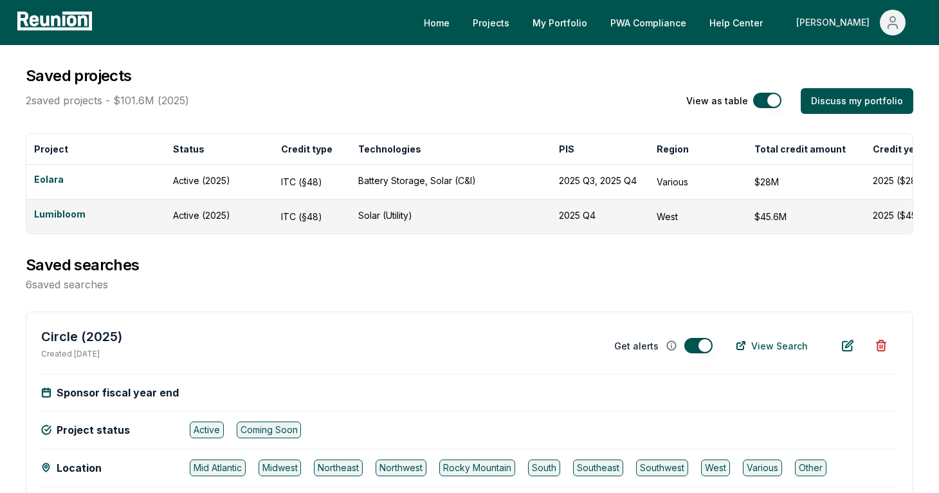
click at [890, 11] on span "Main" at bounding box center [893, 23] width 26 height 26
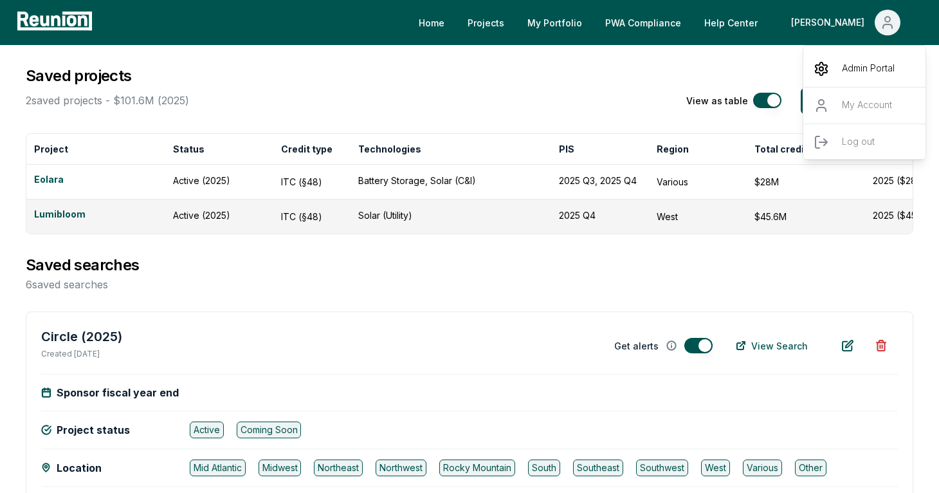
click at [855, 71] on p "Admin Portal" at bounding box center [868, 68] width 53 height 15
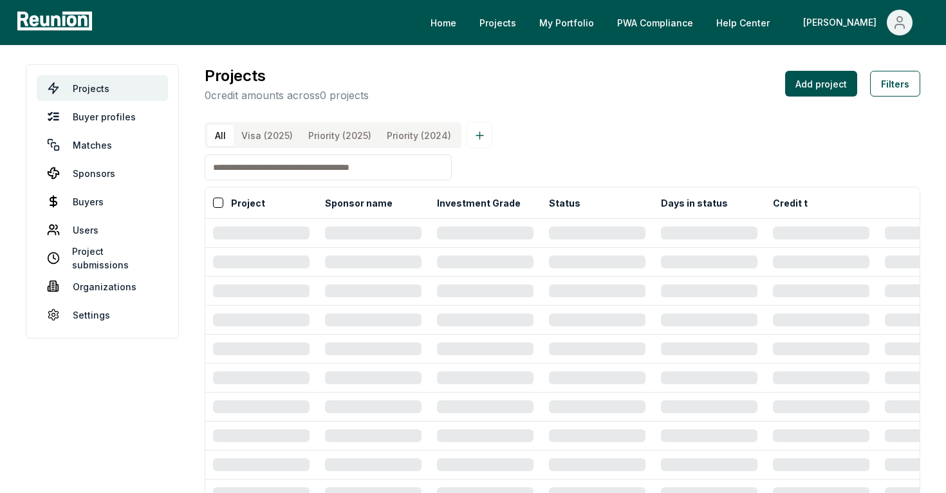
click at [272, 156] on input at bounding box center [328, 167] width 247 height 26
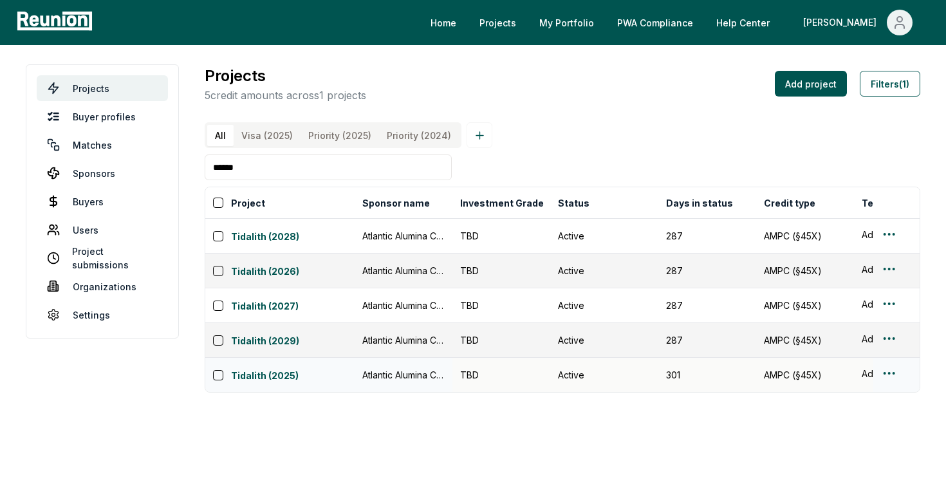
type input "******"
click at [885, 374] on html "Please visit us on your desktop We're working on making our marketplace mobile-…" at bounding box center [473, 246] width 946 height 493
click at [825, 421] on div "Edit" at bounding box center [874, 425] width 122 height 21
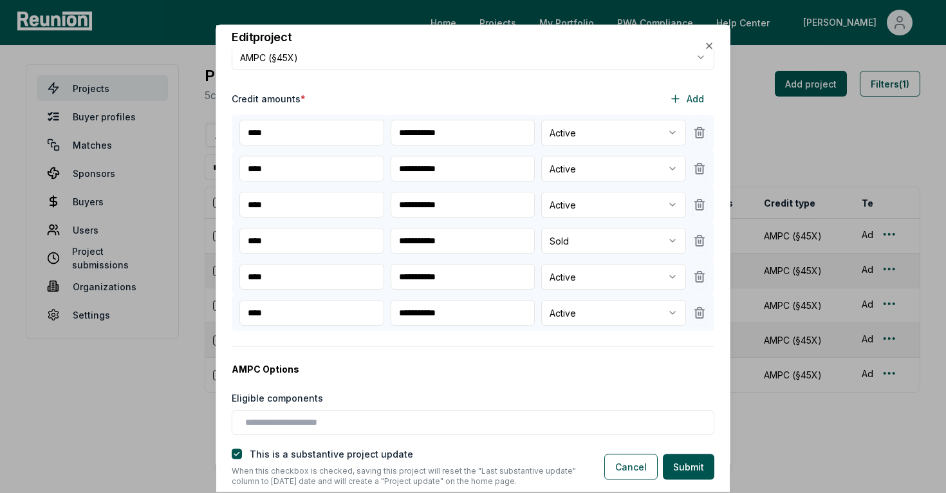
scroll to position [341, 0]
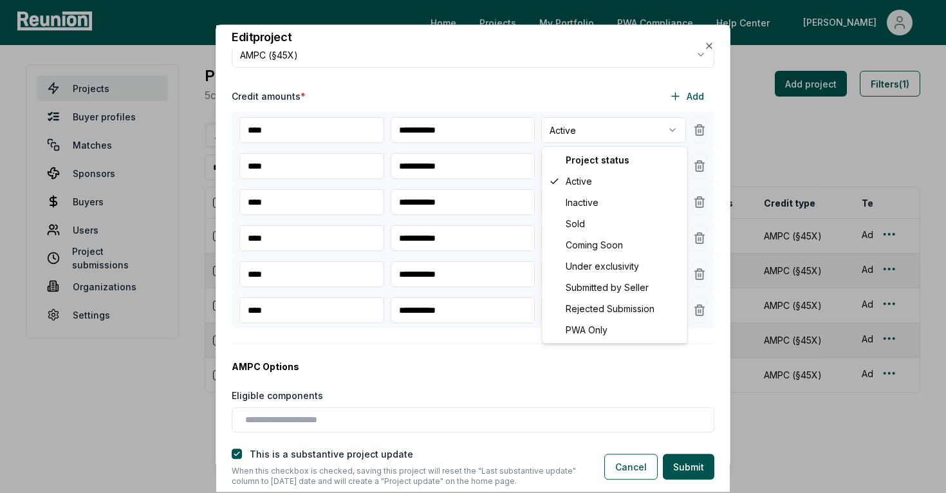
click at [594, 130] on body "Please visit us on your desktop We're working on making our marketplace mobile-…" at bounding box center [473, 246] width 946 height 493
select select "****"
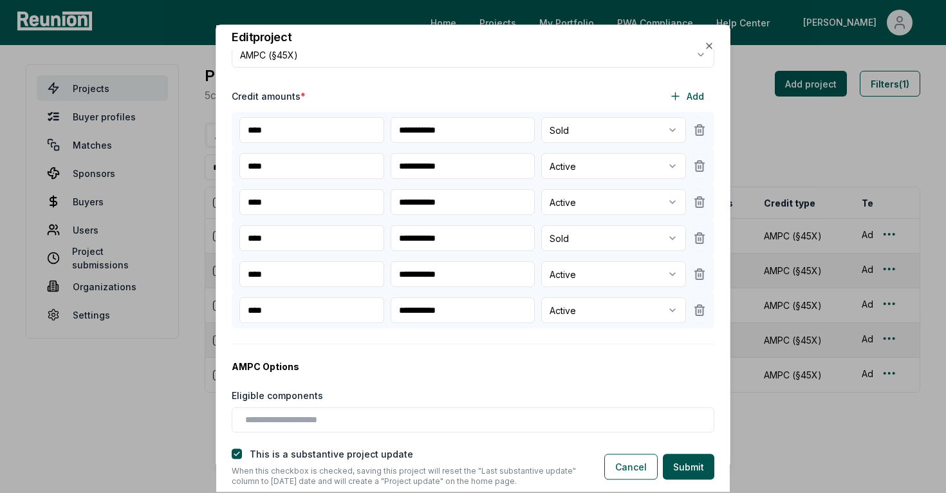
click at [238, 459] on div "This is a substantive project update" at bounding box center [408, 454] width 352 height 14
click at [236, 456] on button "button" at bounding box center [237, 454] width 10 height 10
click at [694, 474] on button "Submit" at bounding box center [688, 467] width 51 height 26
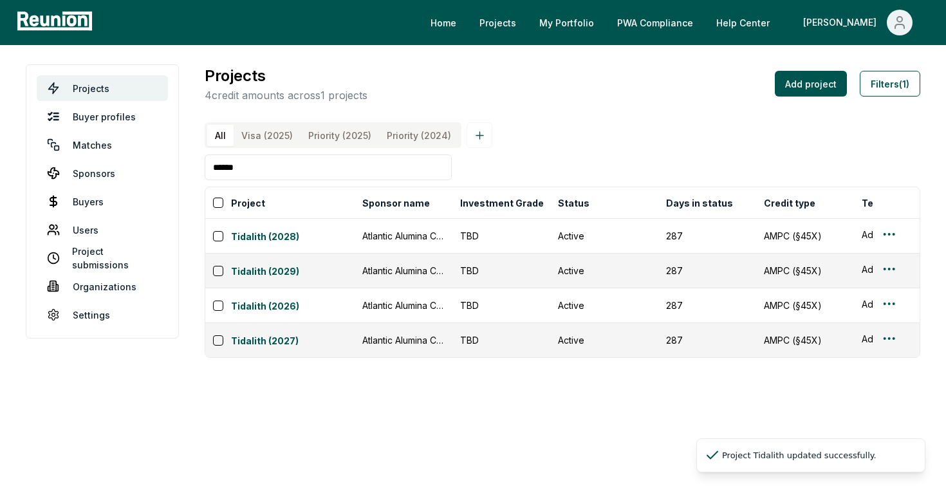
click at [419, 138] on \(2024\) "Priority (2024)" at bounding box center [419, 135] width 80 height 21
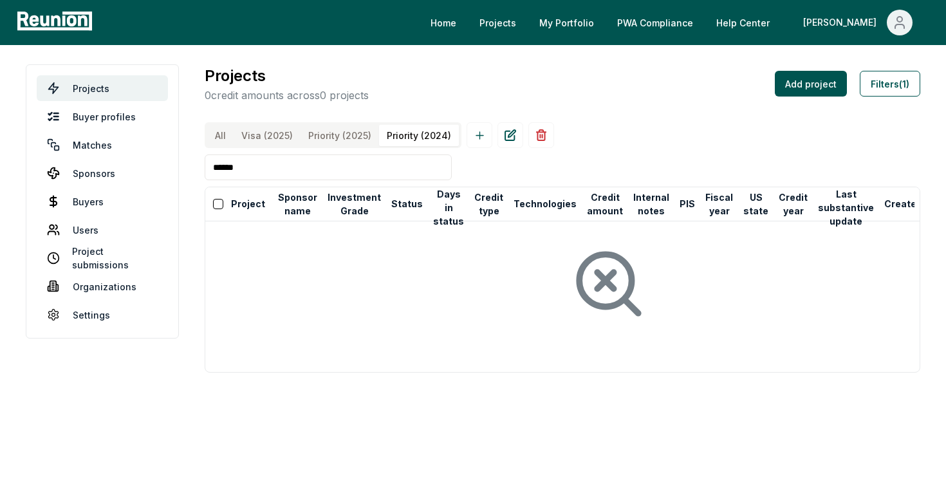
drag, startPoint x: 259, startPoint y: 172, endPoint x: 207, endPoint y: 172, distance: 51.5
click at [214, 176] on input "******" at bounding box center [328, 167] width 247 height 26
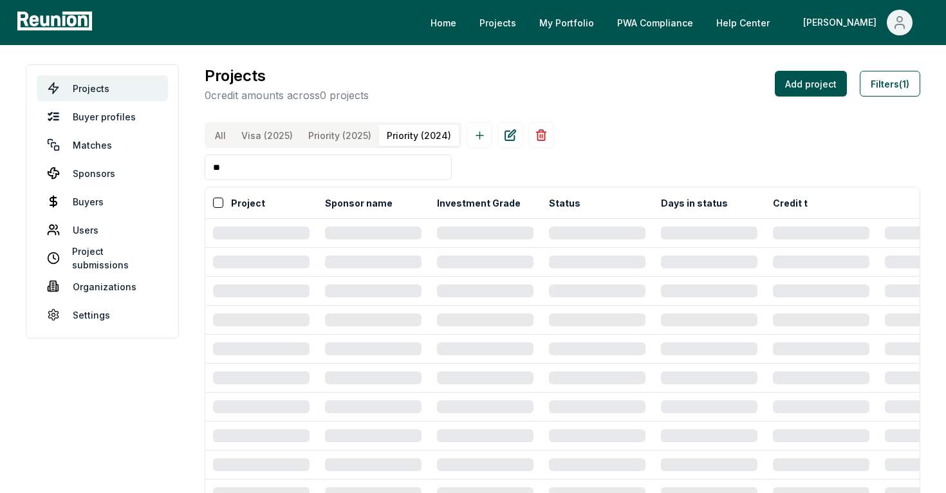
type input "*"
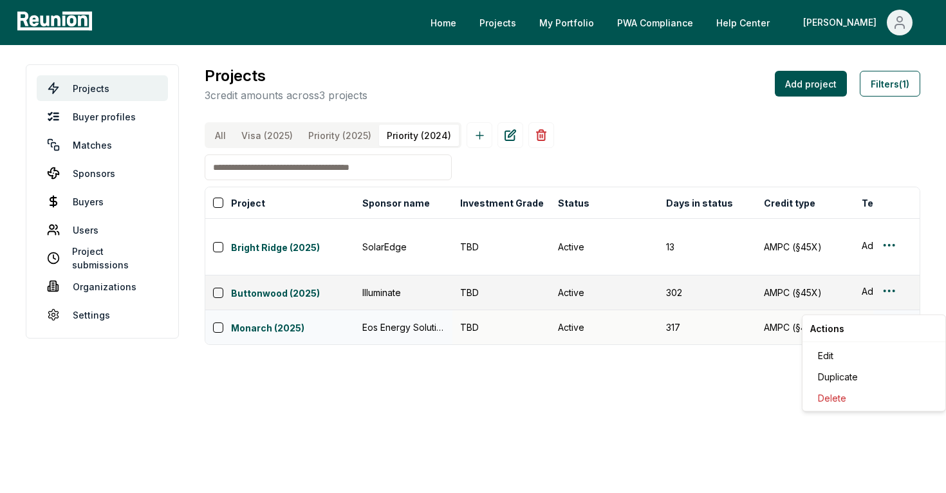
click at [886, 306] on html "Please visit us on your desktop We're working on making our marketplace mobile-…" at bounding box center [473, 246] width 946 height 493
click at [835, 349] on div "Edit" at bounding box center [874, 355] width 122 height 21
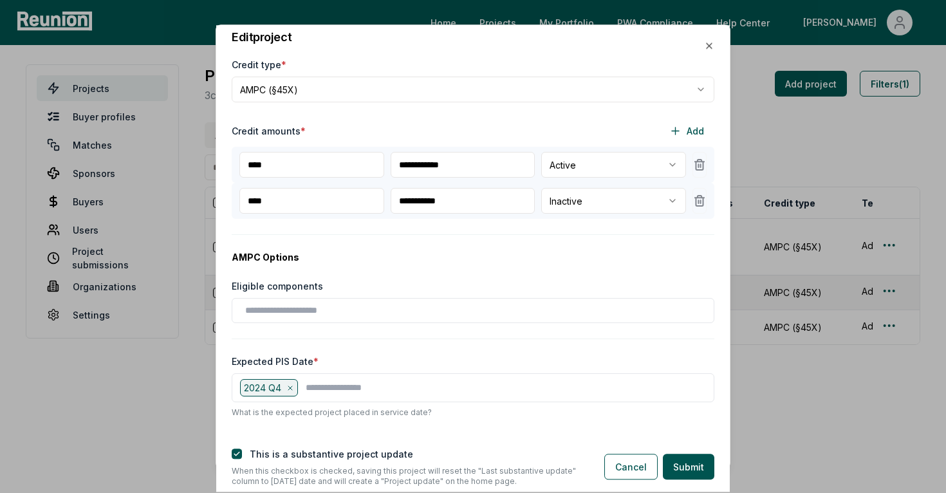
scroll to position [346, 0]
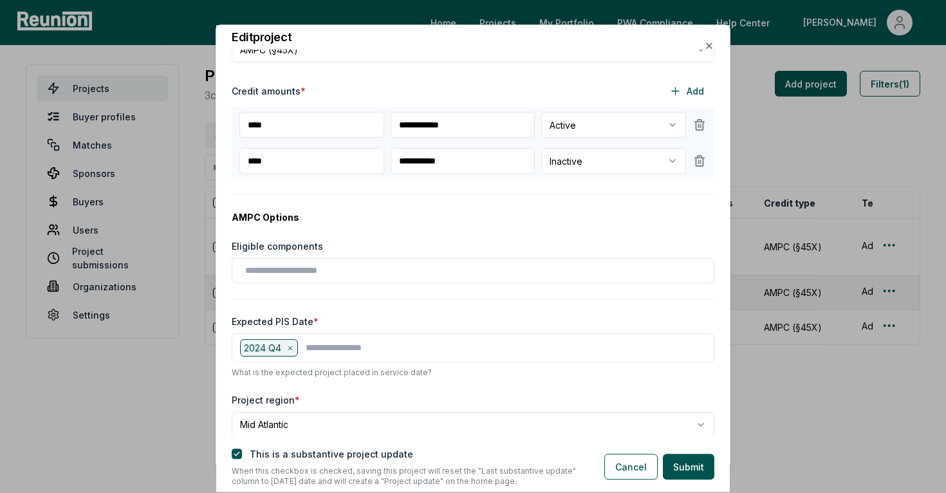
click at [576, 134] on body "Please visit us on your desktop We're working on making our marketplace mobile-…" at bounding box center [473, 246] width 946 height 493
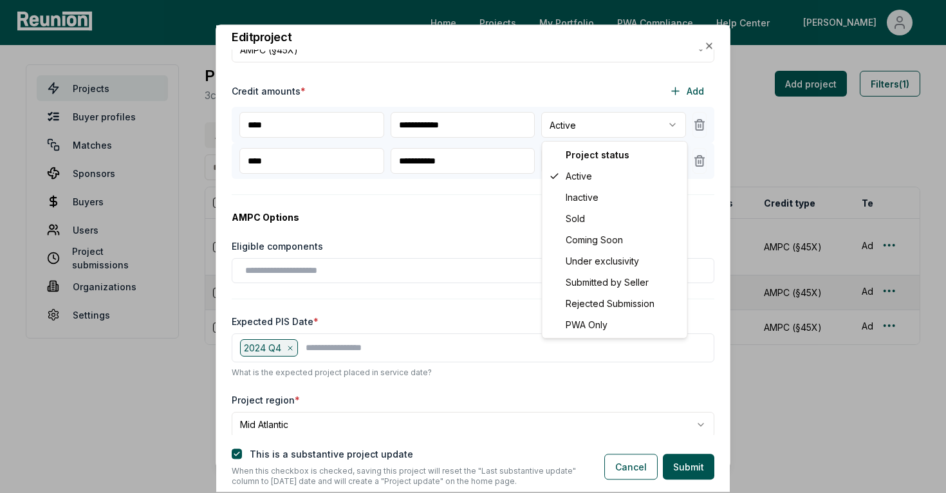
select select "********"
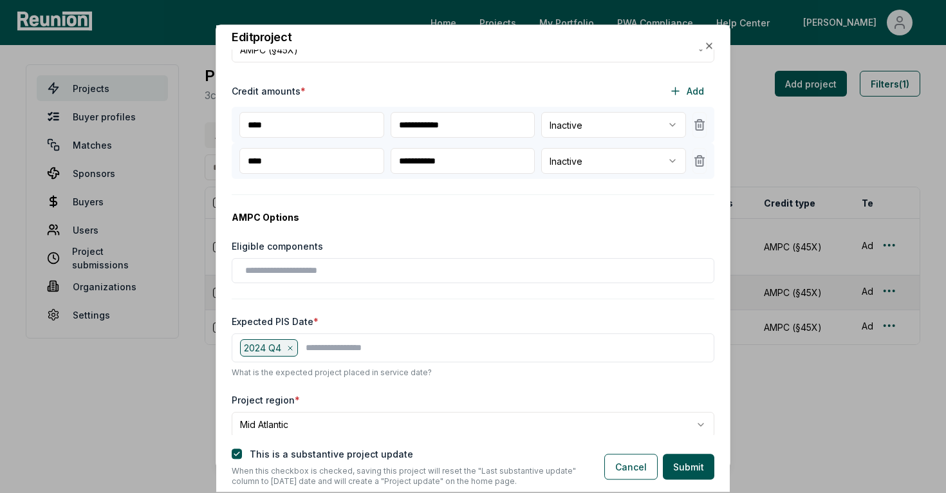
click at [242, 452] on div "This is a substantive project update" at bounding box center [408, 454] width 352 height 14
click at [238, 453] on button "button" at bounding box center [237, 454] width 10 height 10
click at [694, 471] on button "Submit" at bounding box center [688, 467] width 51 height 26
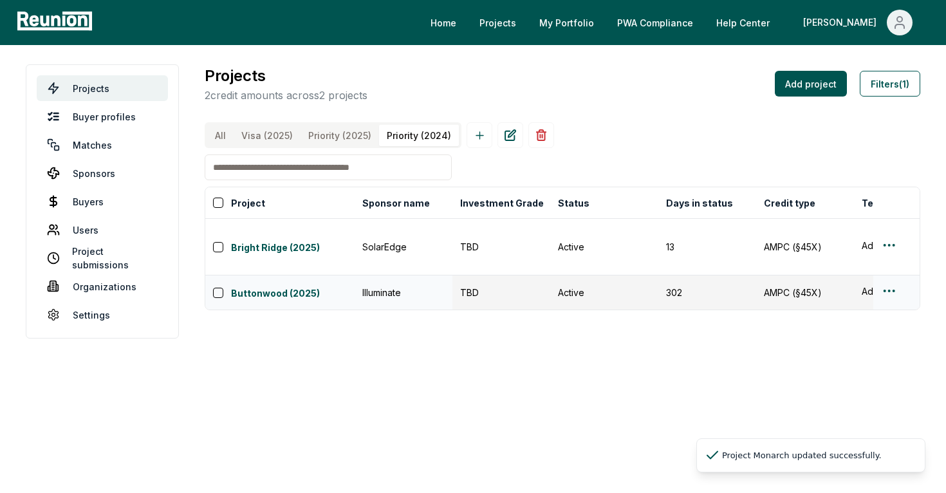
click at [894, 274] on html "Please visit us on your desktop We're working on making our marketplace mobile-…" at bounding box center [473, 246] width 946 height 493
click at [847, 321] on div "Edit" at bounding box center [874, 320] width 122 height 21
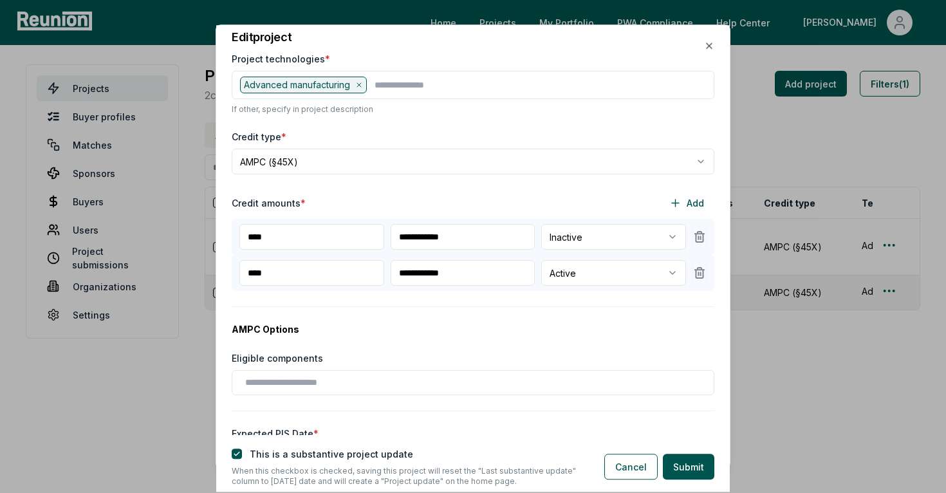
scroll to position [291, 0]
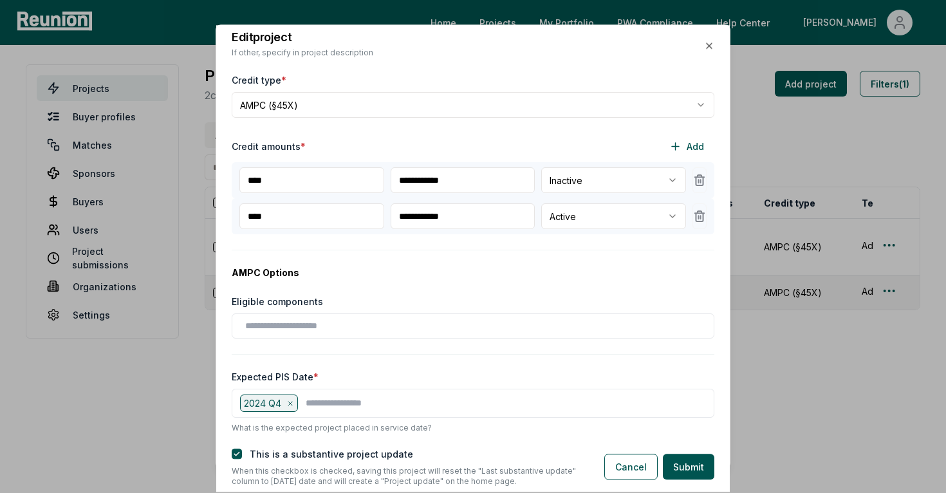
click at [575, 215] on body "Please visit us on your desktop We're working on making our marketplace mobile-…" at bounding box center [473, 246] width 946 height 493
click at [477, 246] on body "Please visit us on your desktop We're working on making our marketplace mobile-…" at bounding box center [473, 246] width 946 height 493
click at [629, 459] on button "Cancel" at bounding box center [630, 467] width 53 height 26
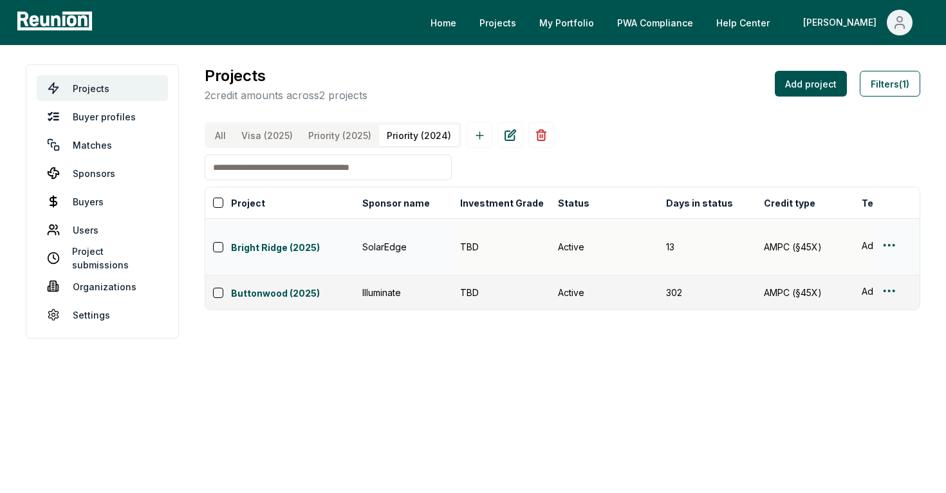
click at [898, 237] on div at bounding box center [896, 246] width 31 height 19
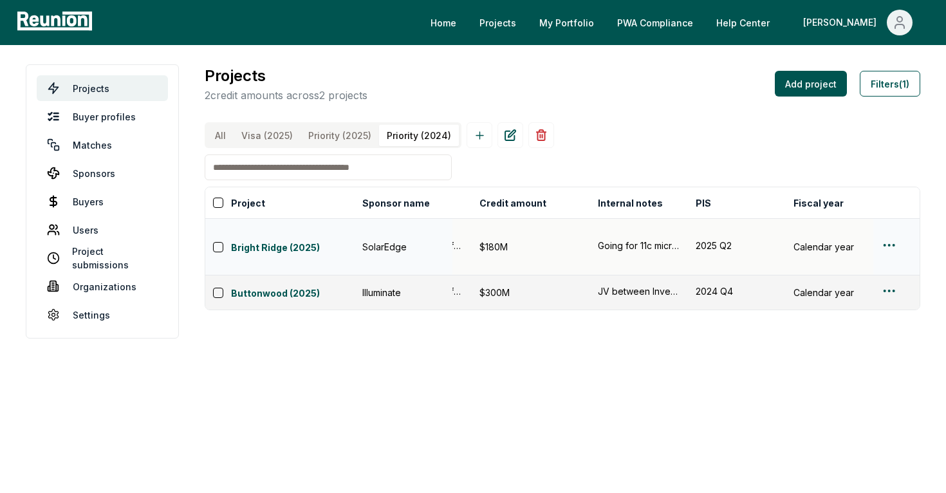
scroll to position [0, 516]
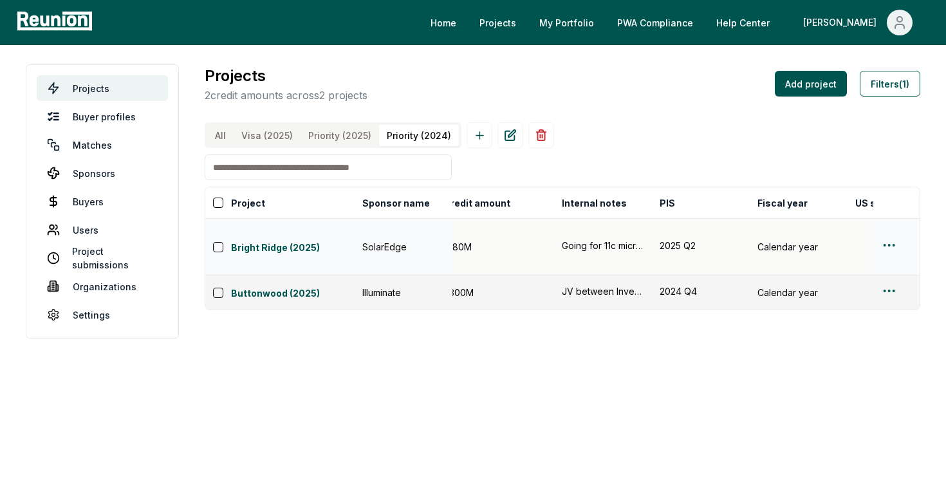
click at [891, 238] on html "Please visit us on your desktop We're working on making our marketplace mobile-…" at bounding box center [473, 246] width 946 height 493
click at [855, 278] on div "Edit" at bounding box center [874, 285] width 122 height 21
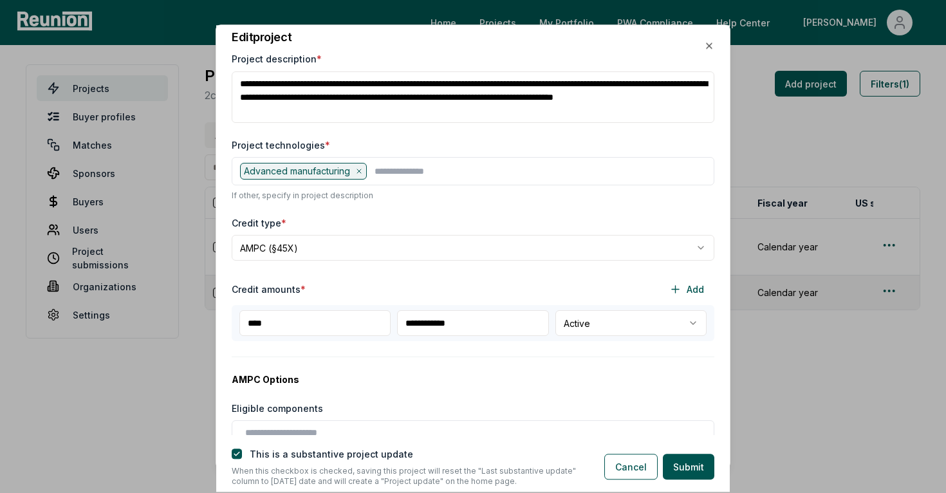
scroll to position [256, 0]
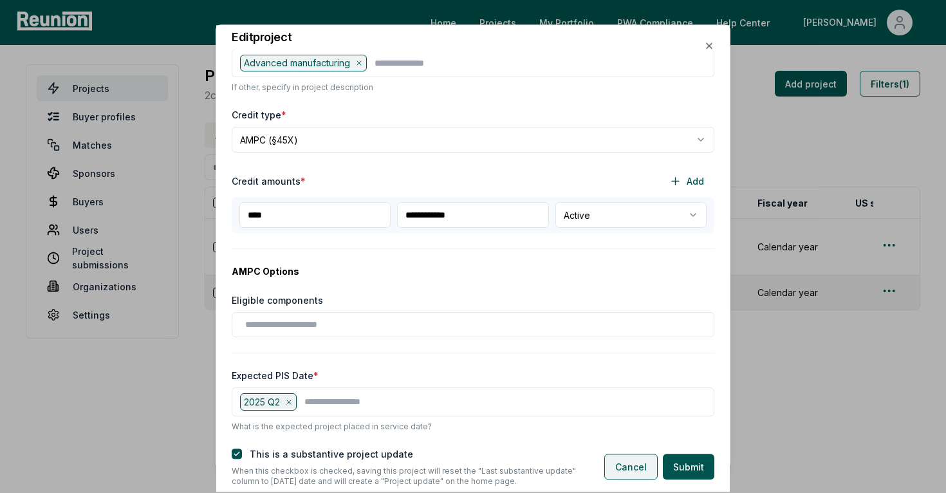
click at [631, 467] on button "Cancel" at bounding box center [630, 467] width 53 height 26
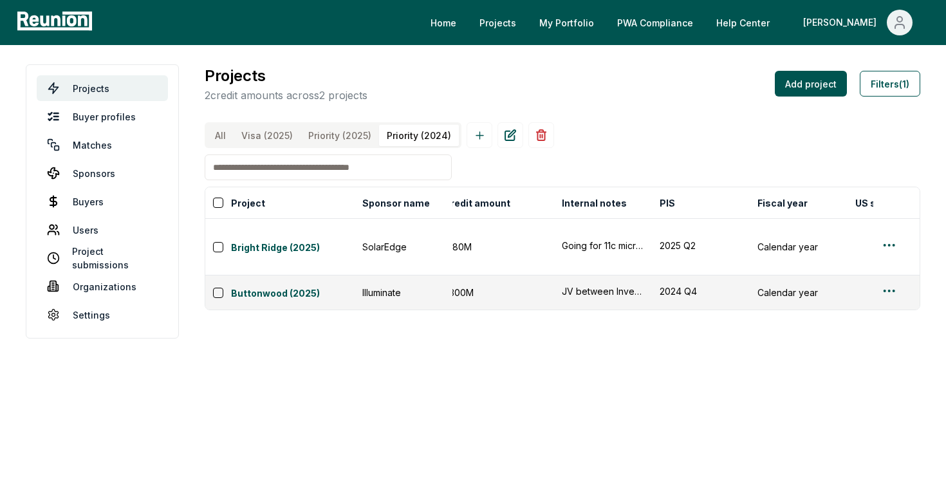
click at [357, 122] on div "Projects 2 credit amounts across 2 projects Add project Filters (1) All Visa (2…" at bounding box center [563, 187] width 716 height 246
click at [346, 142] on \(2025\) "Priority (2025)" at bounding box center [340, 135] width 79 height 21
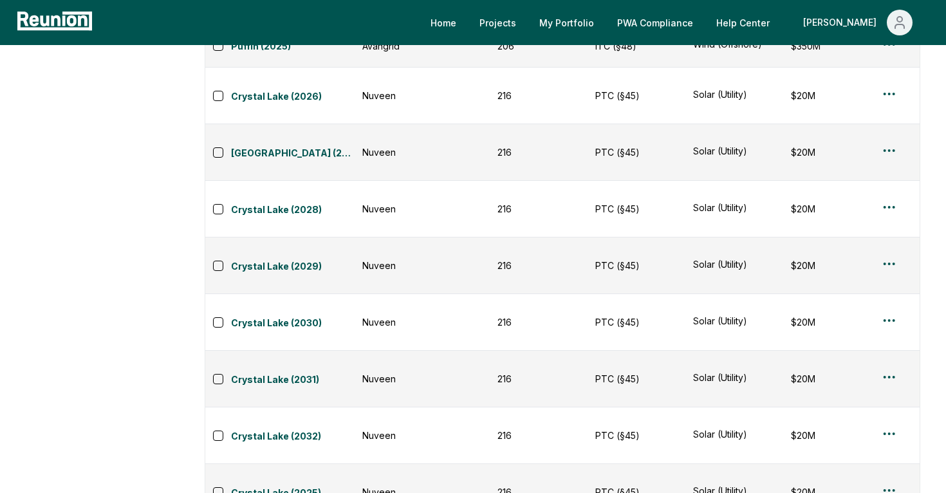
scroll to position [1351, 0]
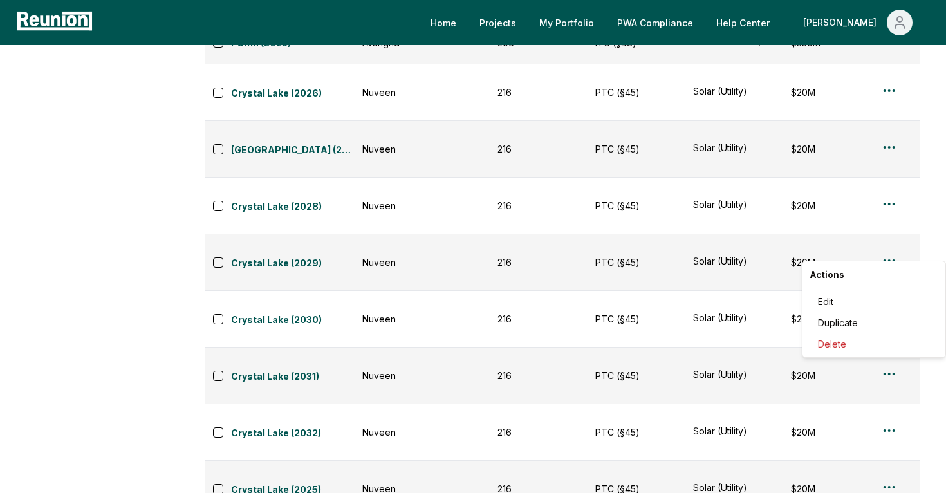
click at [889, 252] on html "Please visit us on your desktop We're working on making our marketplace mobile-…" at bounding box center [473, 52] width 946 height 2806
click at [847, 298] on div "Edit" at bounding box center [874, 301] width 122 height 21
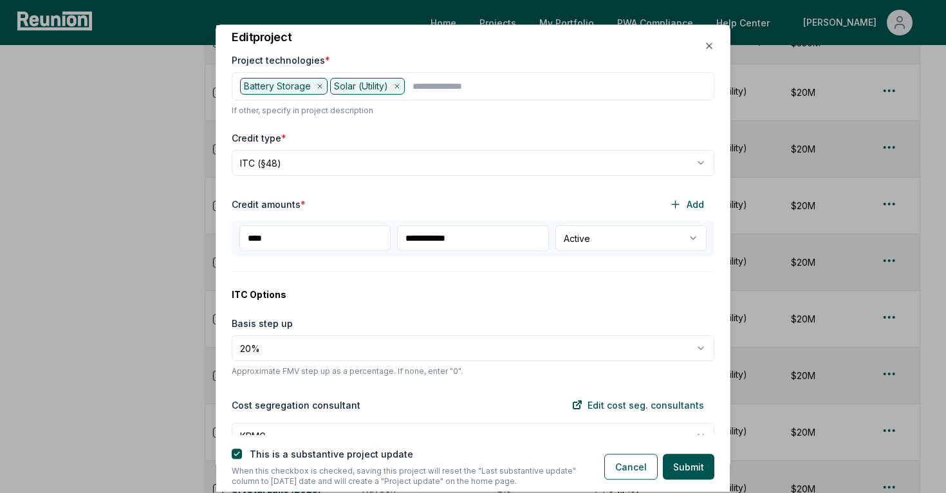
scroll to position [301, 0]
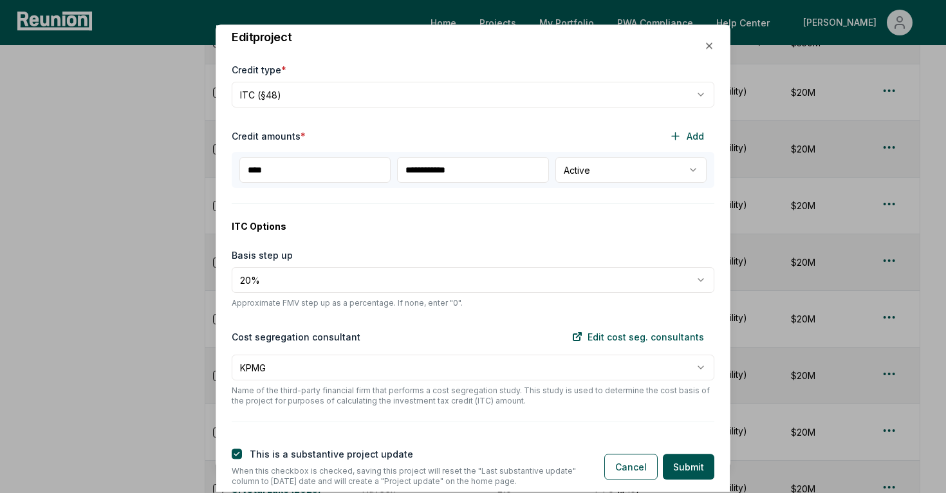
click at [578, 175] on body "Please visit us on your desktop We're working on making our marketplace mobile-…" at bounding box center [473, 52] width 946 height 2806
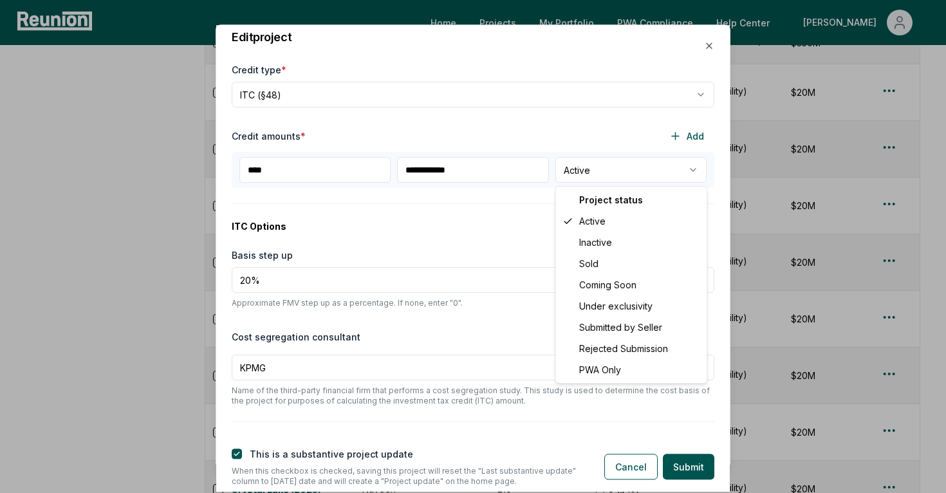
select select "****"
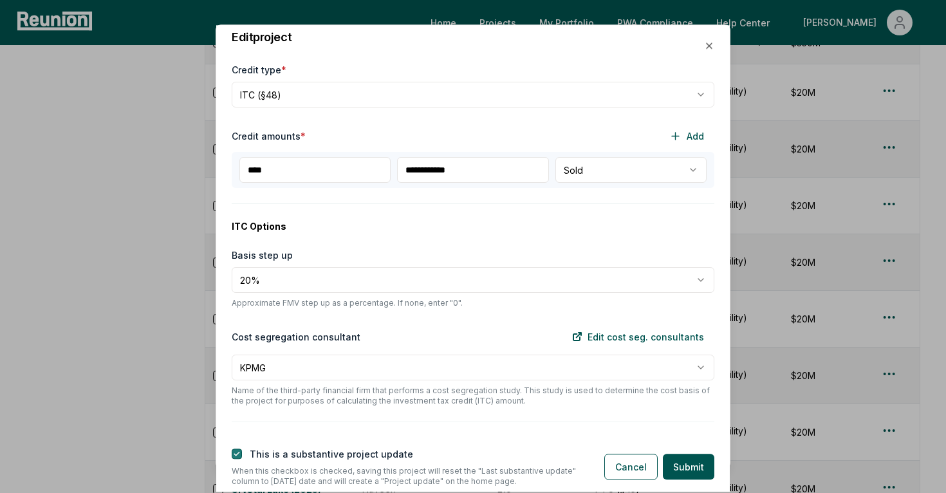
click at [237, 454] on button "button" at bounding box center [237, 454] width 10 height 10
click at [669, 465] on button "Submit" at bounding box center [688, 467] width 51 height 26
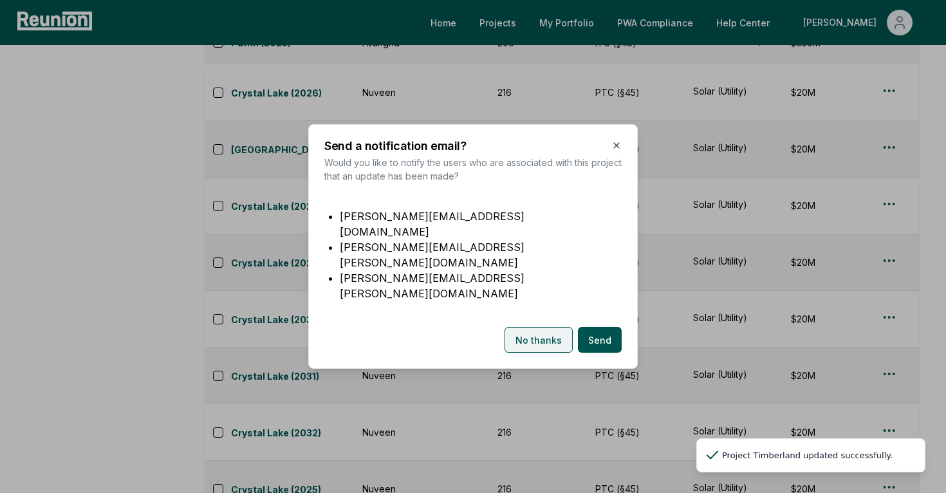
click at [558, 327] on button "No thanks" at bounding box center [538, 340] width 68 height 26
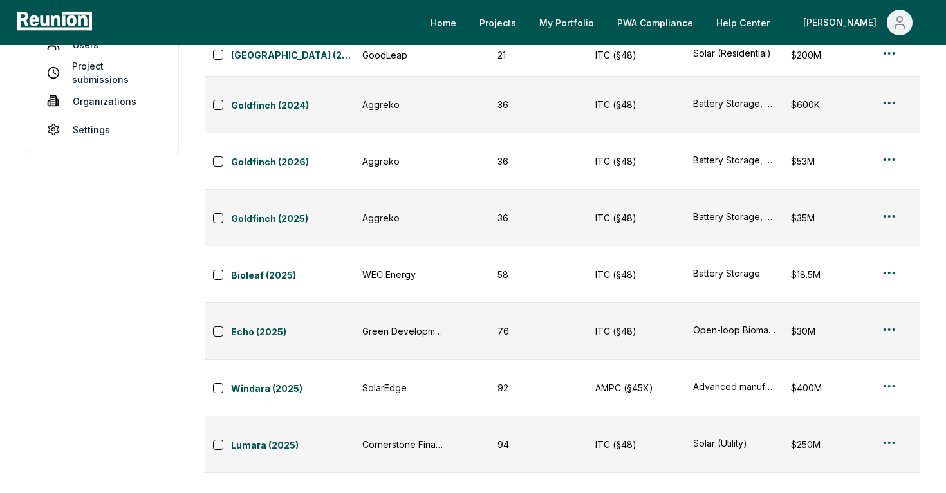
scroll to position [189, 0]
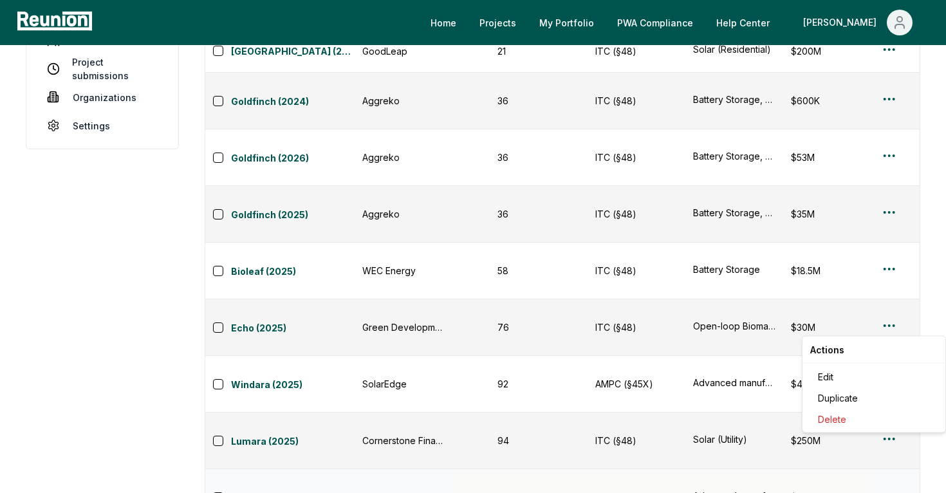
click at [836, 374] on div "Edit" at bounding box center [874, 376] width 122 height 21
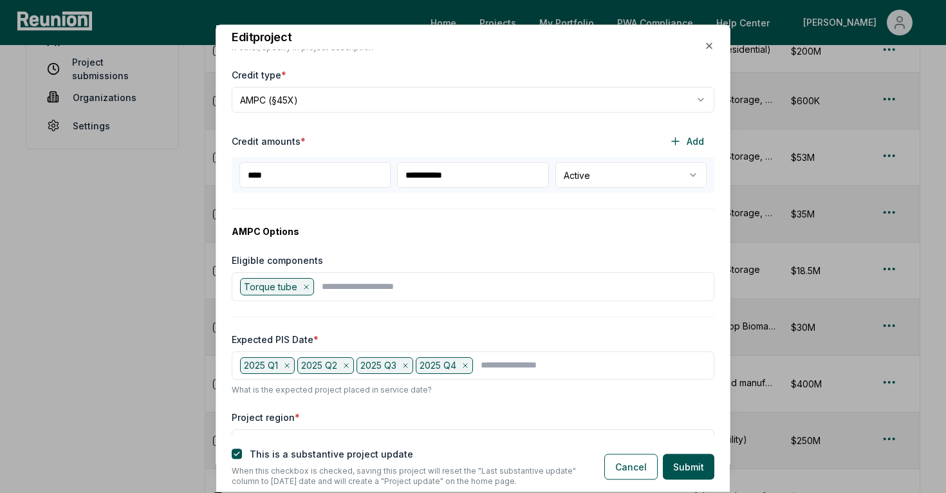
scroll to position [275, 0]
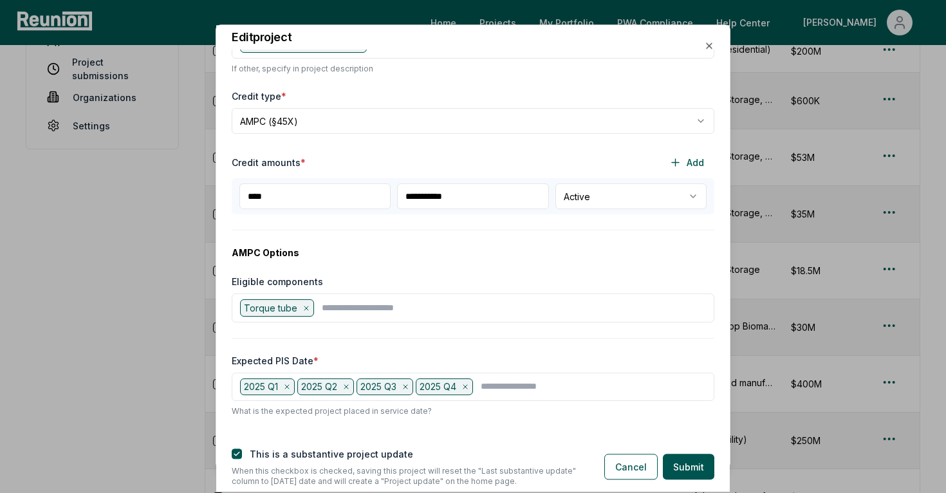
click at [423, 193] on input "**********" at bounding box center [472, 197] width 151 height 26
type input "**********"
drag, startPoint x: 686, startPoint y: 467, endPoint x: 651, endPoint y: 396, distance: 78.3
click at [651, 396] on form "**********" at bounding box center [472, 270] width 513 height 441
click at [232, 455] on button "button" at bounding box center [237, 454] width 10 height 10
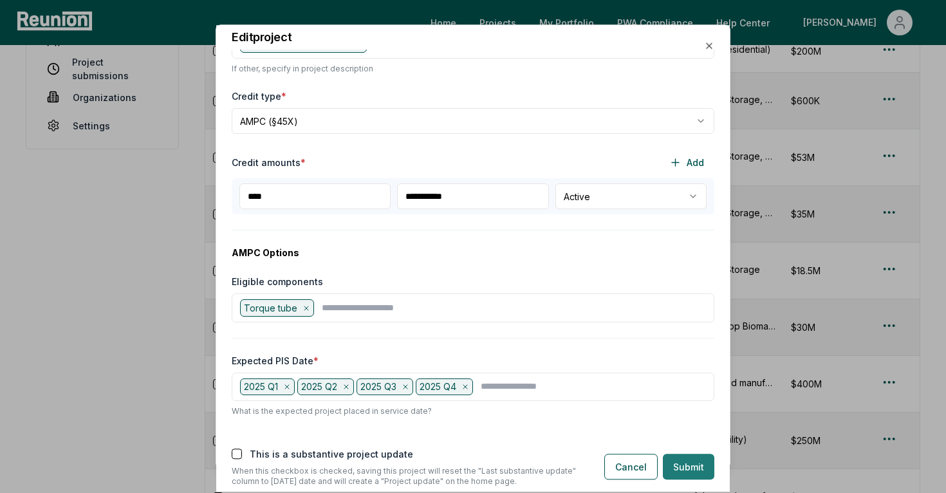
click at [678, 464] on button "Submit" at bounding box center [688, 467] width 51 height 26
